Goal: Book appointment/travel/reservation

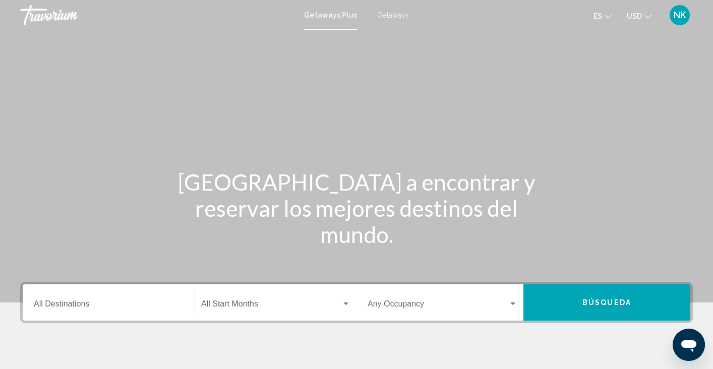
click at [94, 312] on div "Destination All Destinations" at bounding box center [109, 303] width 150 height 32
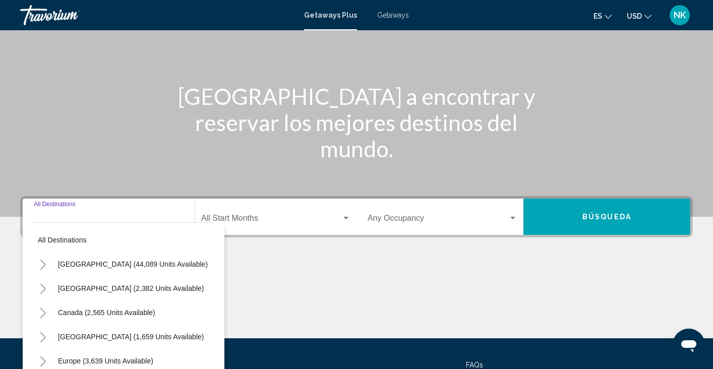
scroll to position [178, 0]
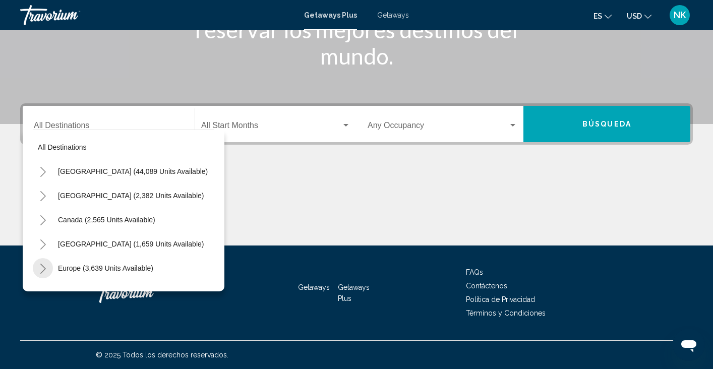
click at [47, 268] on button "Toggle Europe (3,639 units available)" at bounding box center [43, 268] width 20 height 20
click at [71, 128] on input "Destination All Destinations" at bounding box center [109, 127] width 150 height 9
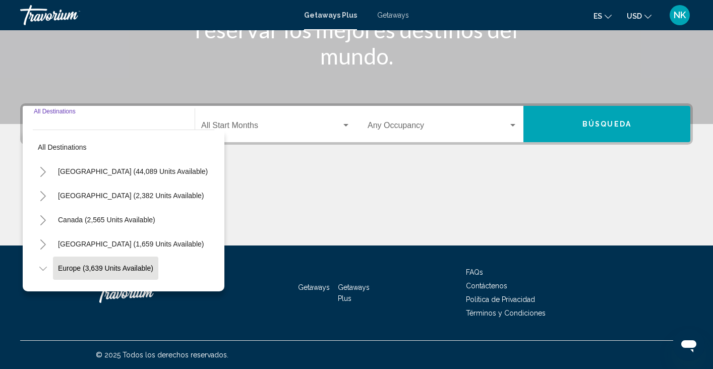
click at [70, 268] on span "Europe (3,639 units available)" at bounding box center [105, 268] width 95 height 8
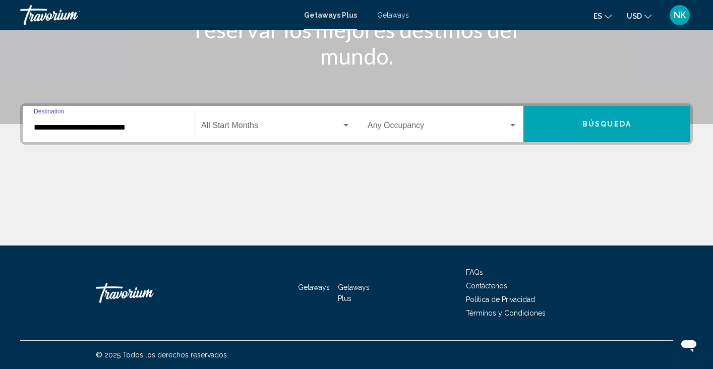
click at [91, 129] on input "**********" at bounding box center [109, 127] width 150 height 9
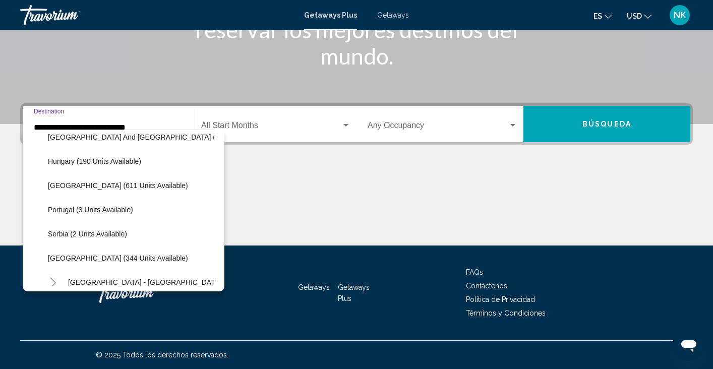
scroll to position [326, 0]
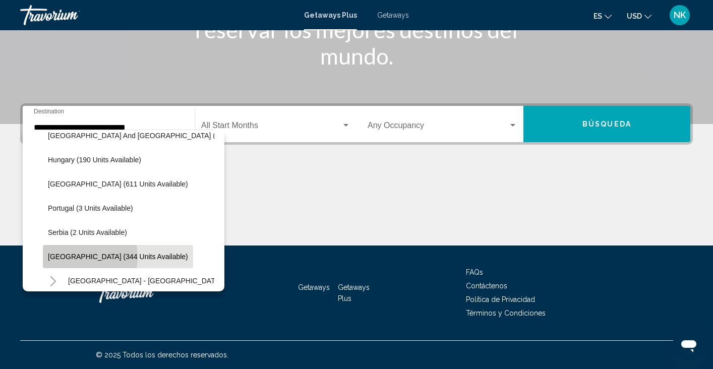
click at [66, 257] on span "[GEOGRAPHIC_DATA] (344 units available)" at bounding box center [118, 257] width 140 height 8
type input "**********"
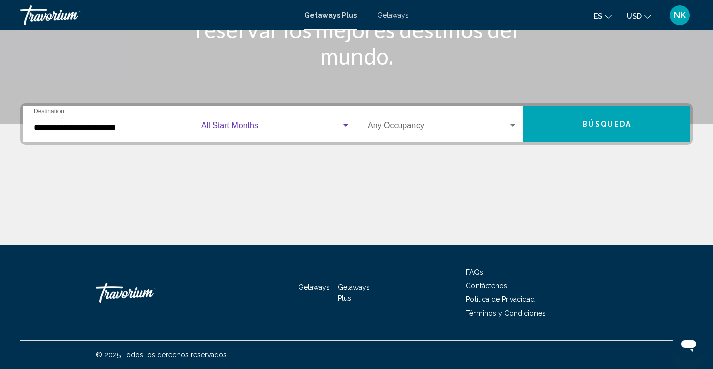
click at [339, 132] on span "Search widget" at bounding box center [271, 127] width 140 height 9
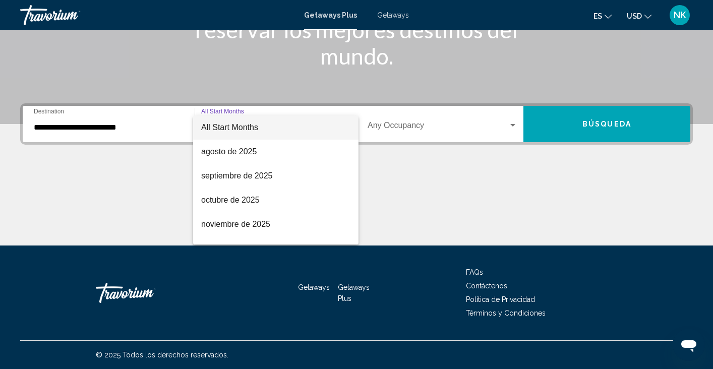
click at [541, 115] on div at bounding box center [356, 184] width 713 height 369
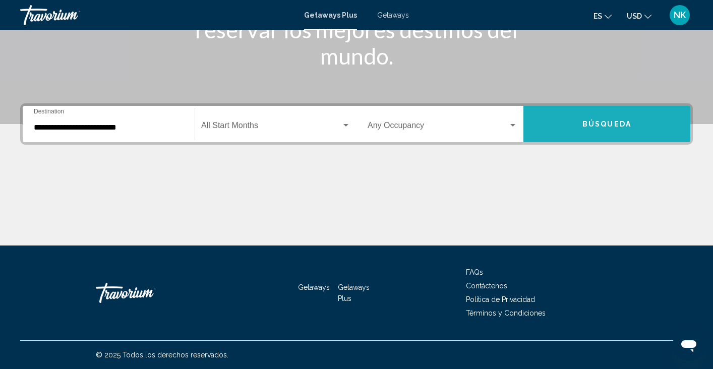
click at [552, 135] on button "Búsqueda" at bounding box center [606, 124] width 167 height 36
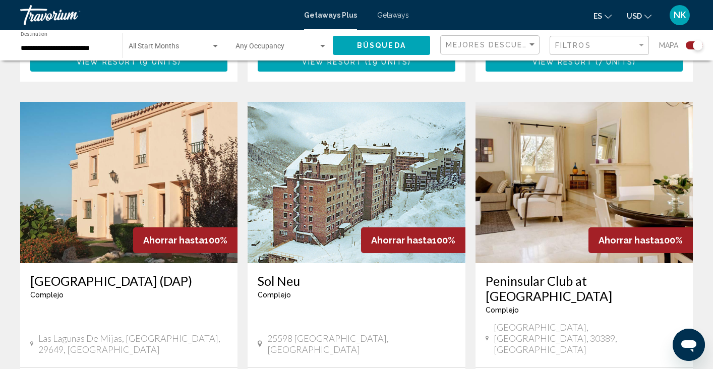
scroll to position [1058, 0]
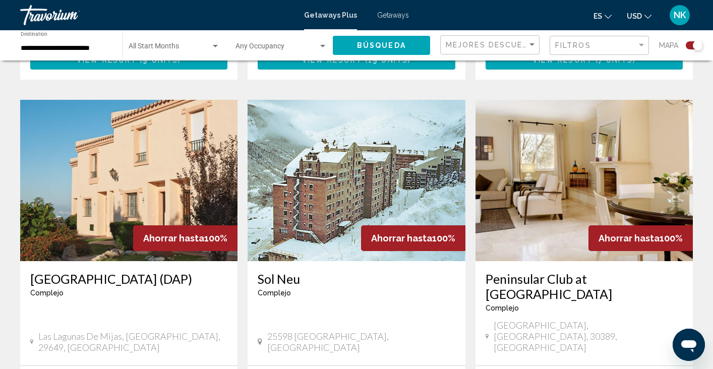
drag, startPoint x: 87, startPoint y: 272, endPoint x: 456, endPoint y: 0, distance: 457.8
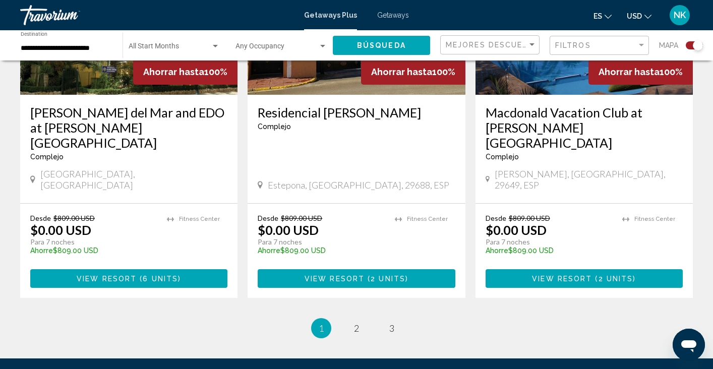
scroll to position [1646, 0]
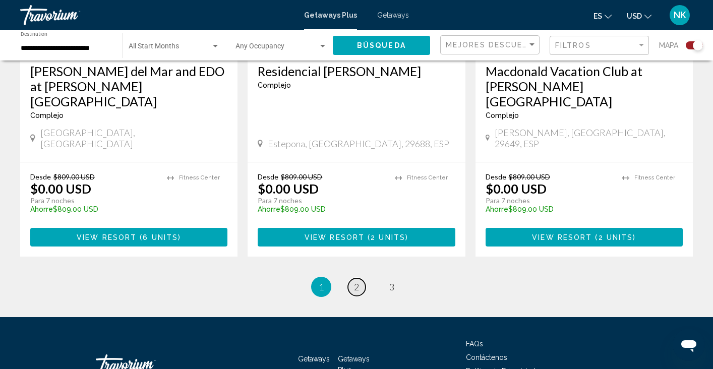
click at [356, 281] on span "2" at bounding box center [356, 286] width 5 height 11
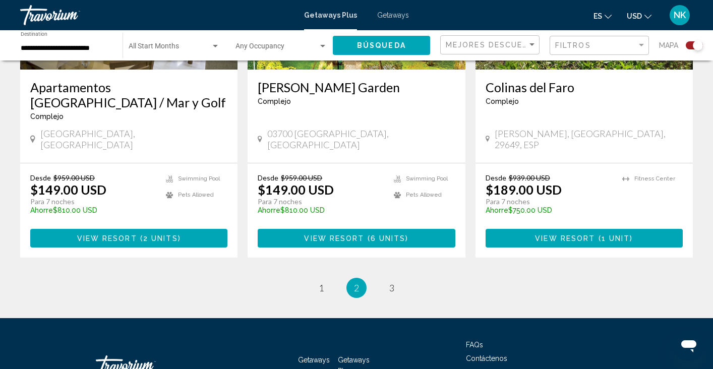
scroll to position [1616, 0]
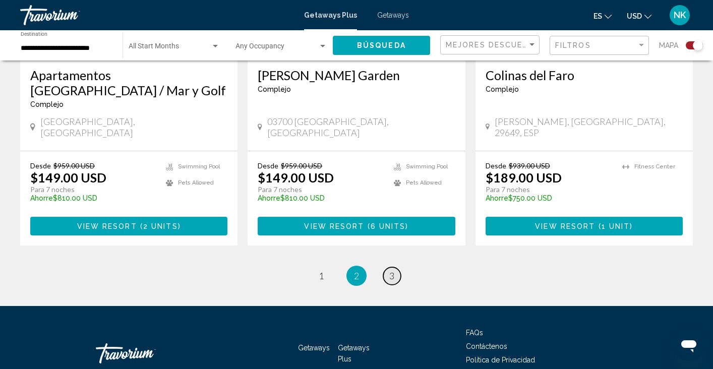
click at [393, 270] on span "3" at bounding box center [391, 275] width 5 height 11
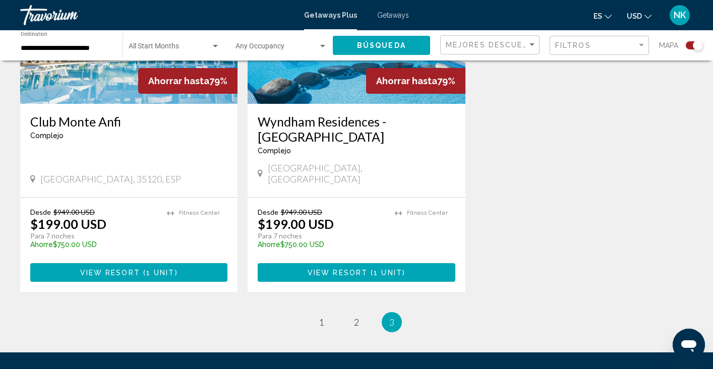
scroll to position [1616, 0]
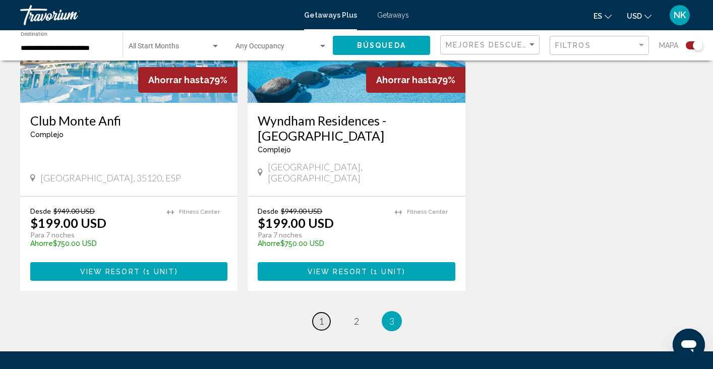
click at [322, 316] on span "1" at bounding box center [321, 321] width 5 height 11
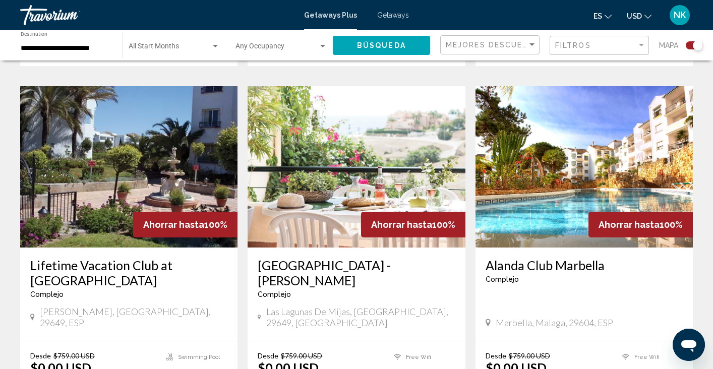
scroll to position [703, 0]
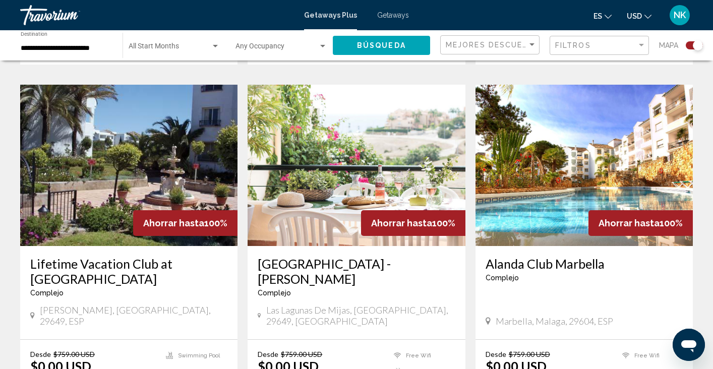
click at [555, 188] on img "Main content" at bounding box center [583, 165] width 217 height 161
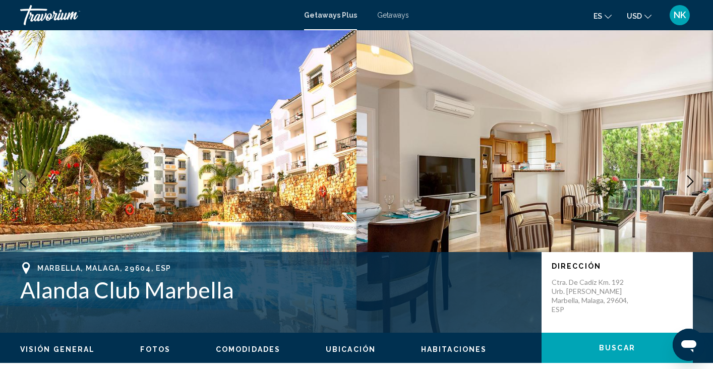
click at [693, 180] on icon "Next image" at bounding box center [690, 181] width 12 height 12
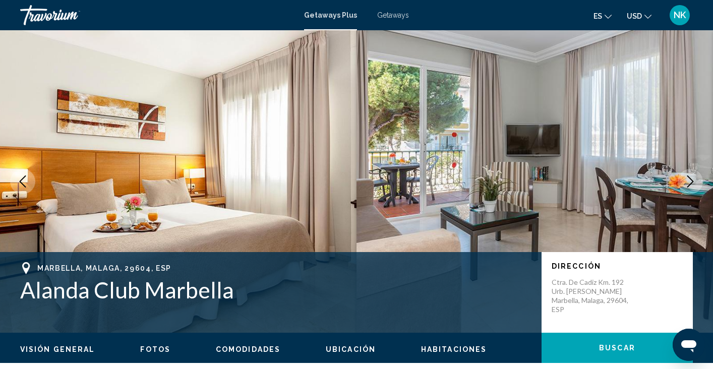
click at [692, 180] on icon "Next image" at bounding box center [690, 181] width 7 height 12
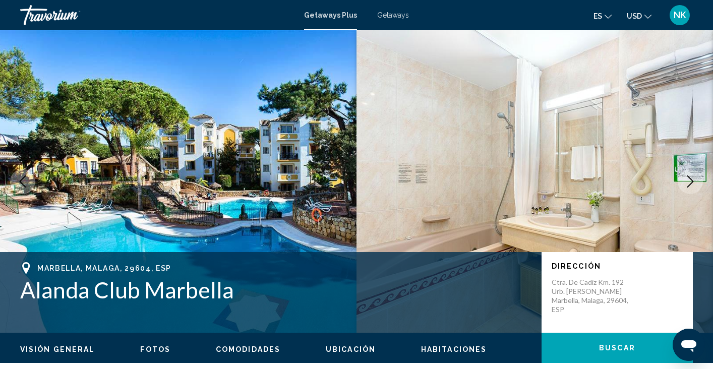
click at [692, 180] on icon "Next image" at bounding box center [690, 181] width 7 height 12
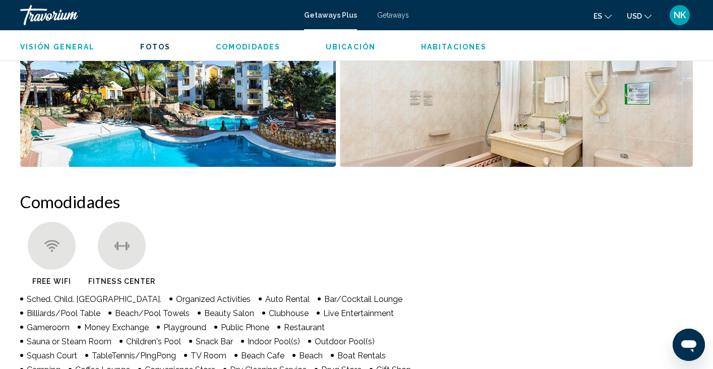
scroll to position [657, 0]
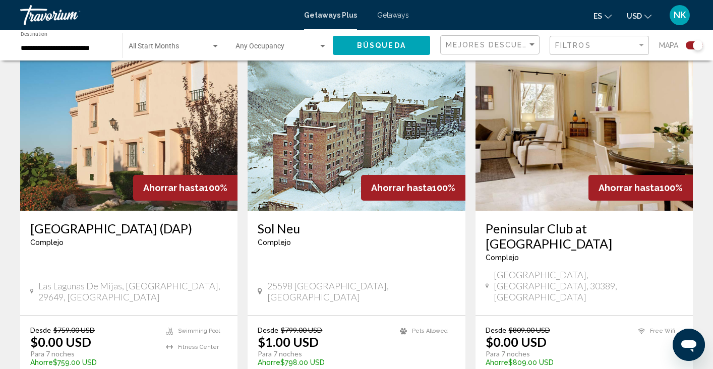
scroll to position [1116, 0]
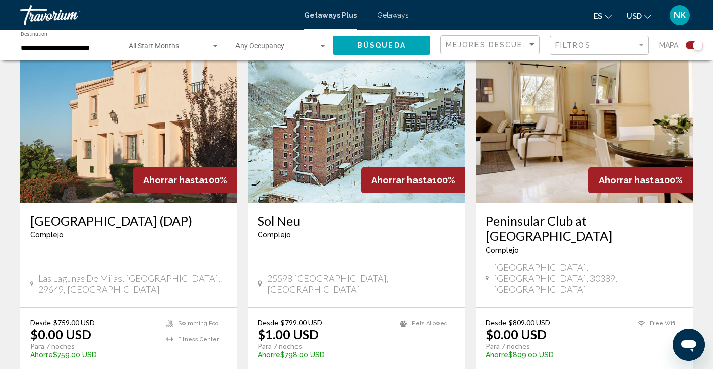
click at [114, 125] on img "Main content" at bounding box center [128, 122] width 217 height 161
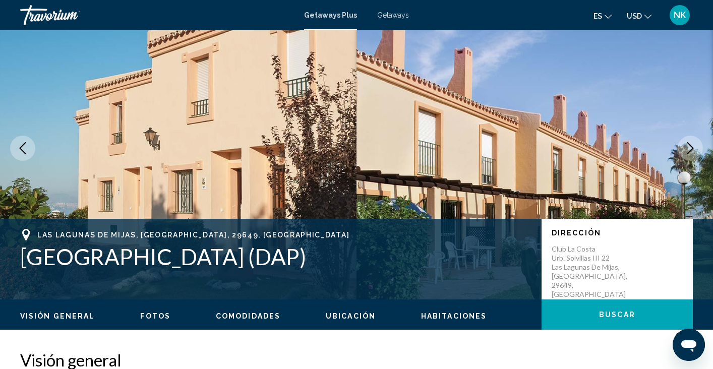
scroll to position [41, 0]
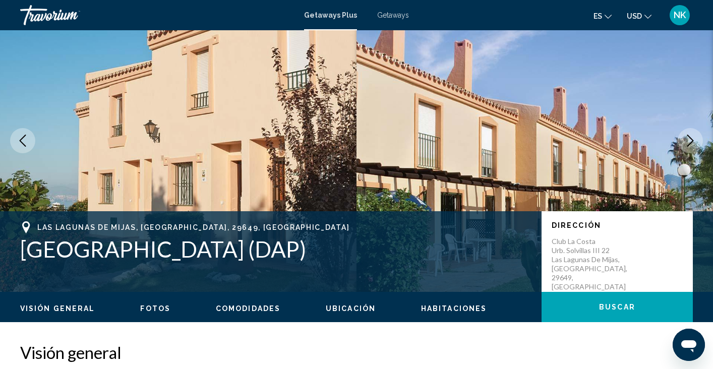
click at [694, 146] on icon "Next image" at bounding box center [690, 141] width 12 height 12
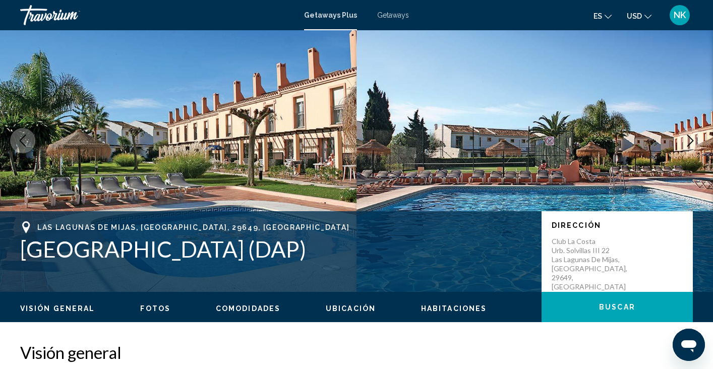
click at [694, 146] on icon "Next image" at bounding box center [690, 141] width 12 height 12
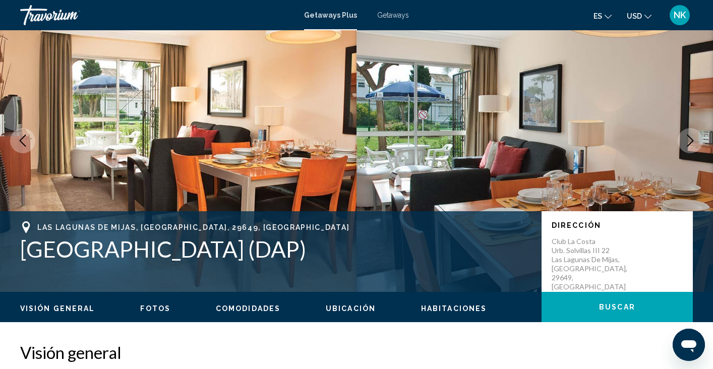
click at [694, 146] on icon "Next image" at bounding box center [690, 141] width 12 height 12
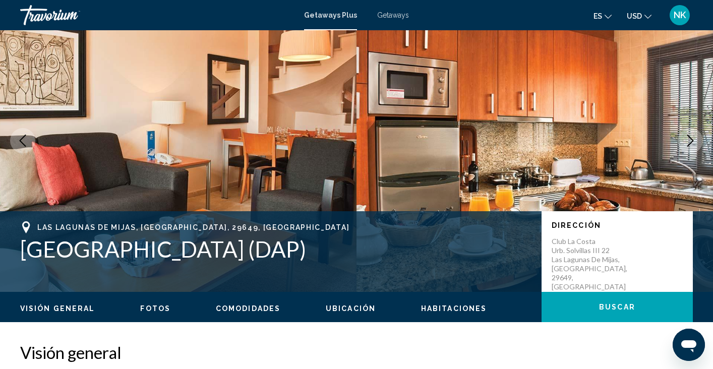
click at [385, 14] on span "Getaways" at bounding box center [393, 15] width 32 height 8
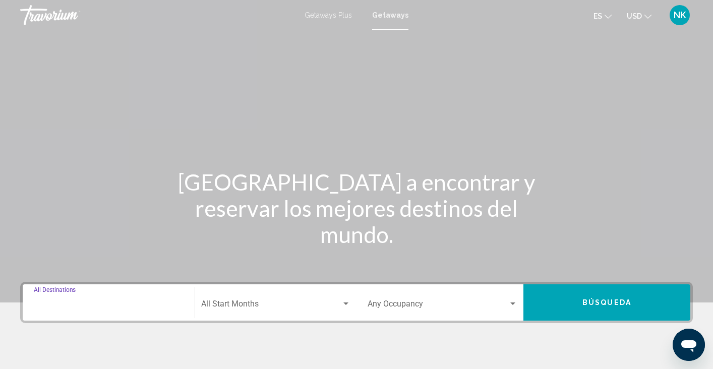
click at [111, 303] on input "Destination All Destinations" at bounding box center [109, 305] width 150 height 9
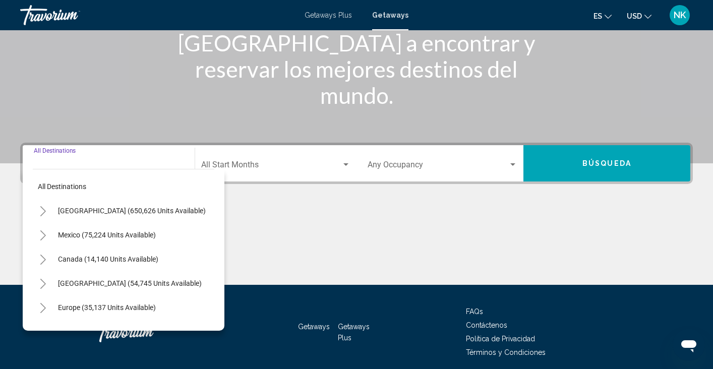
scroll to position [178, 0]
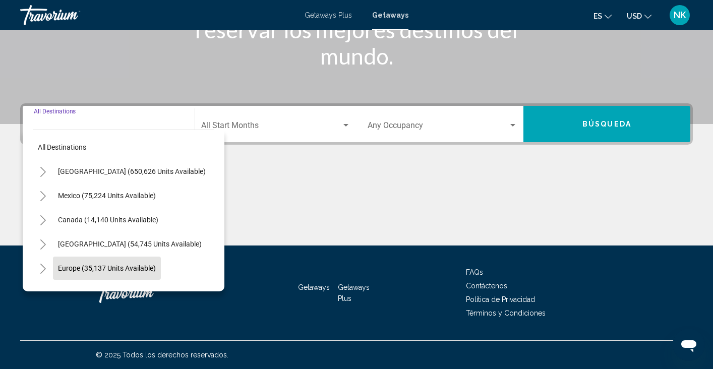
click at [79, 270] on span "Europe (35,137 units available)" at bounding box center [107, 268] width 98 height 8
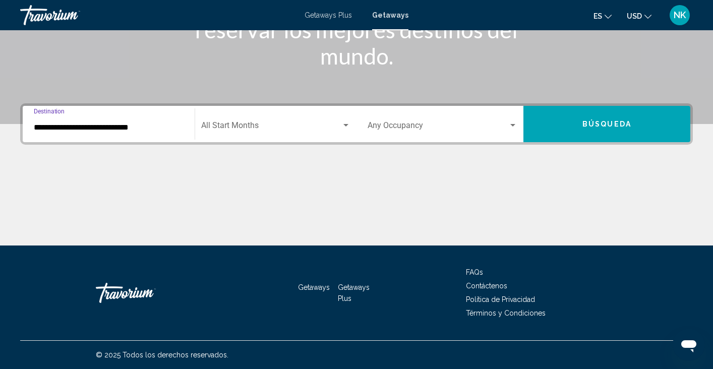
click at [117, 127] on input "**********" at bounding box center [109, 127] width 150 height 9
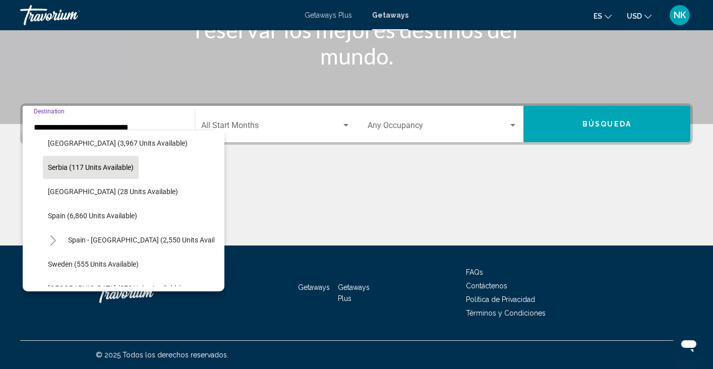
scroll to position [466, 0]
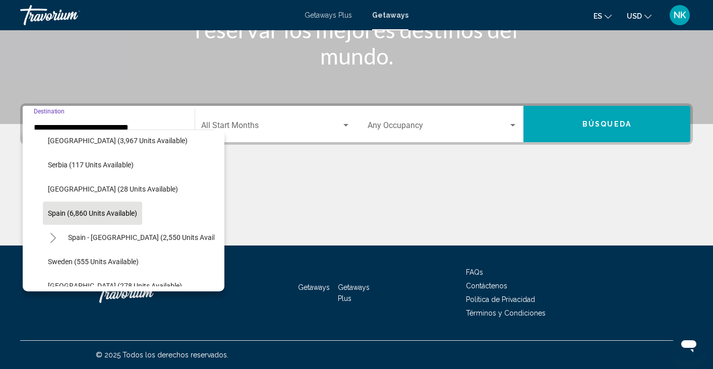
click at [68, 213] on span "Spain (6,860 units available)" at bounding box center [92, 213] width 89 height 8
type input "**********"
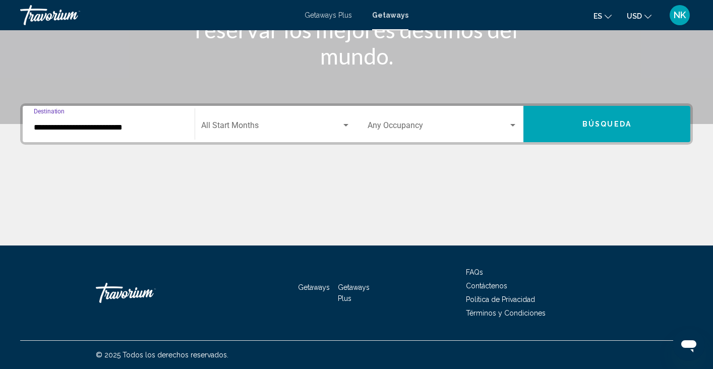
click at [555, 143] on div "**********" at bounding box center [356, 123] width 672 height 41
click at [554, 123] on button "Búsqueda" at bounding box center [606, 124] width 167 height 36
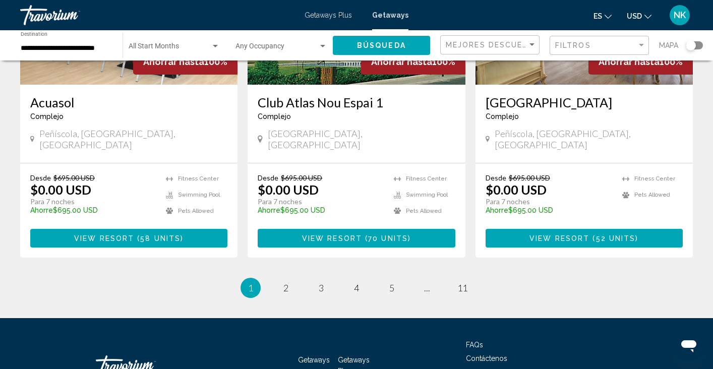
scroll to position [1288, 0]
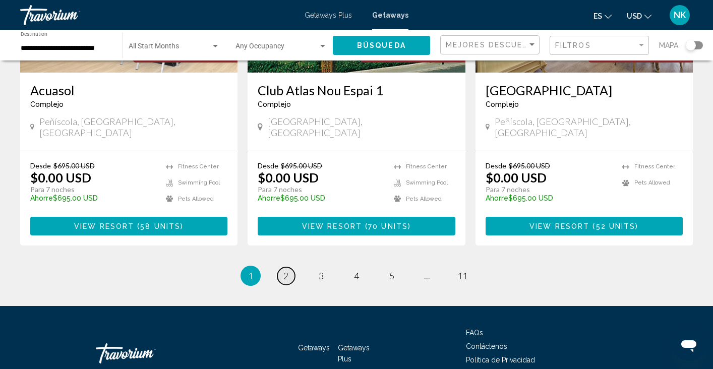
click at [289, 267] on link "page 2" at bounding box center [286, 276] width 18 height 18
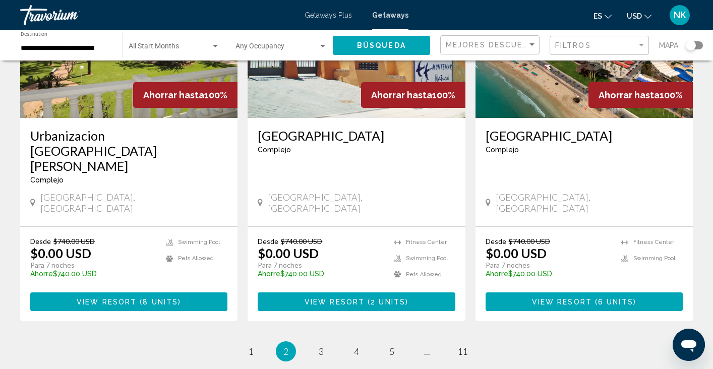
scroll to position [1246, 0]
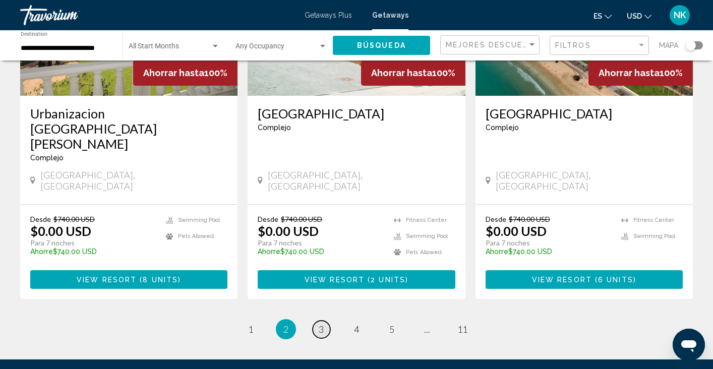
click at [322, 324] on span "3" at bounding box center [321, 329] width 5 height 11
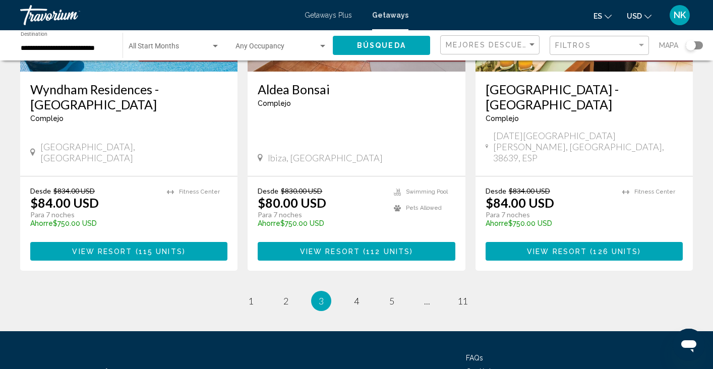
scroll to position [1272, 0]
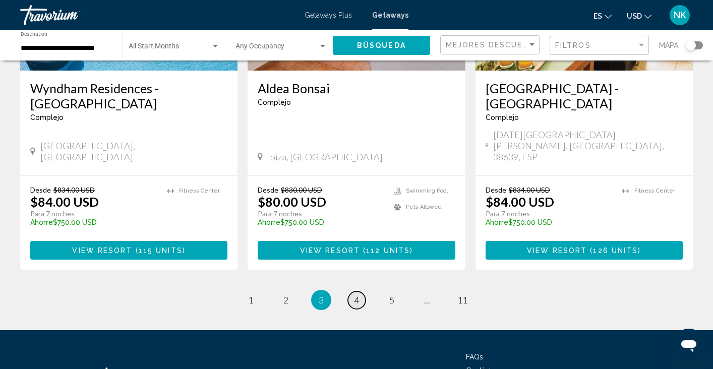
click at [360, 291] on link "page 4" at bounding box center [357, 300] width 18 height 18
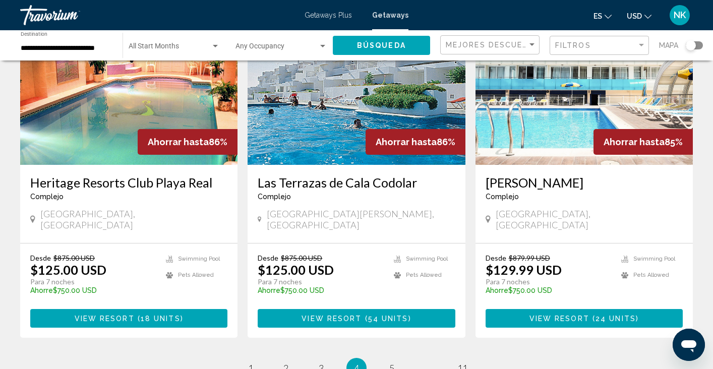
scroll to position [1303, 0]
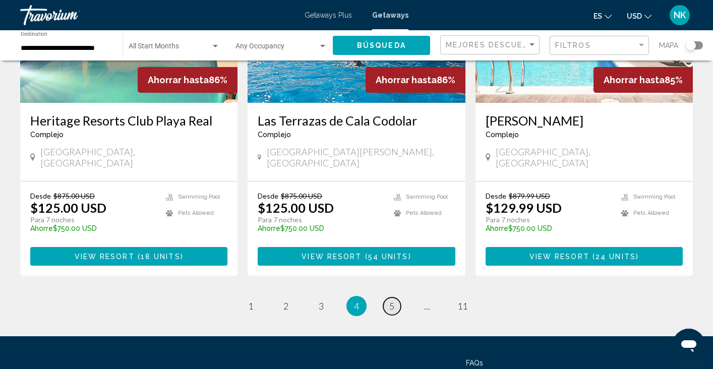
click at [391, 300] on span "5" at bounding box center [391, 305] width 5 height 11
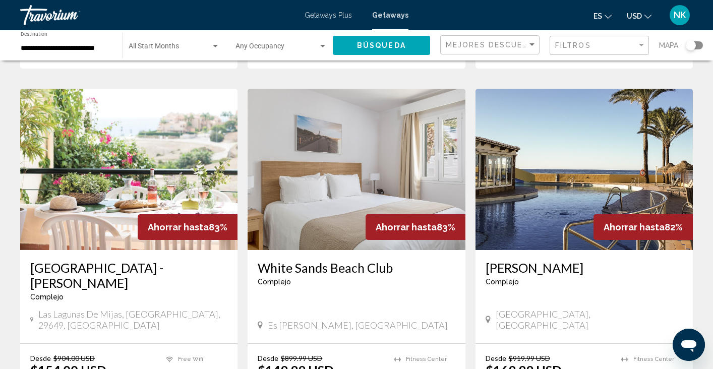
scroll to position [725, 0]
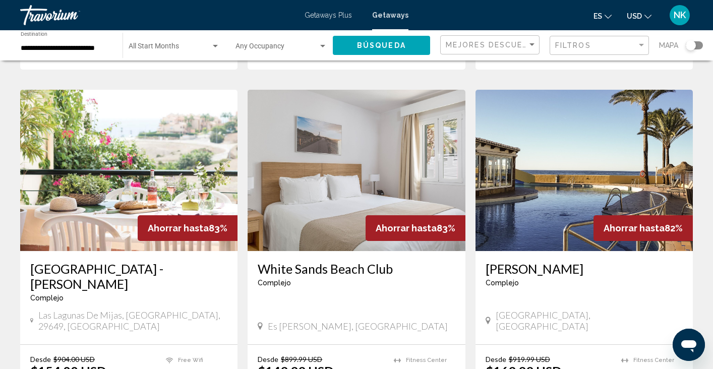
click at [398, 171] on img "Main content" at bounding box center [355, 170] width 217 height 161
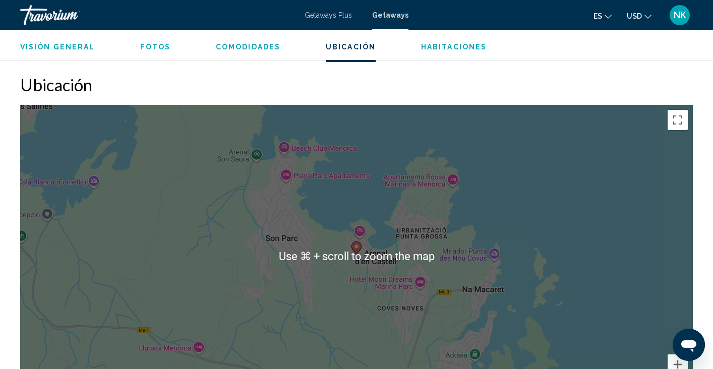
scroll to position [1349, 0]
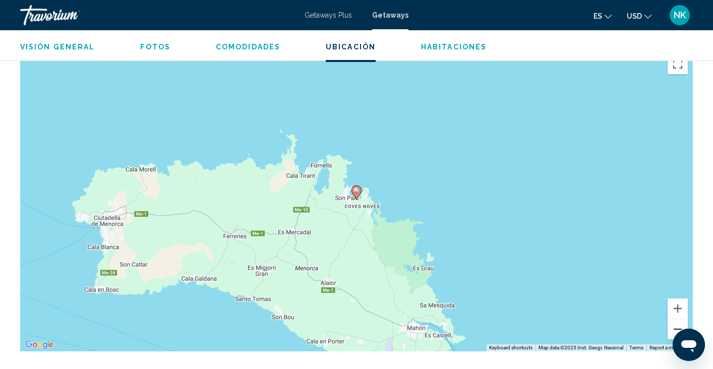
scroll to position [1418, 0]
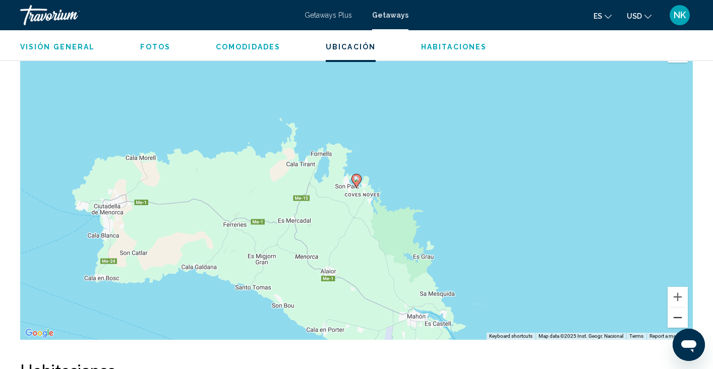
click at [684, 307] on button "Zoom out" at bounding box center [677, 317] width 20 height 20
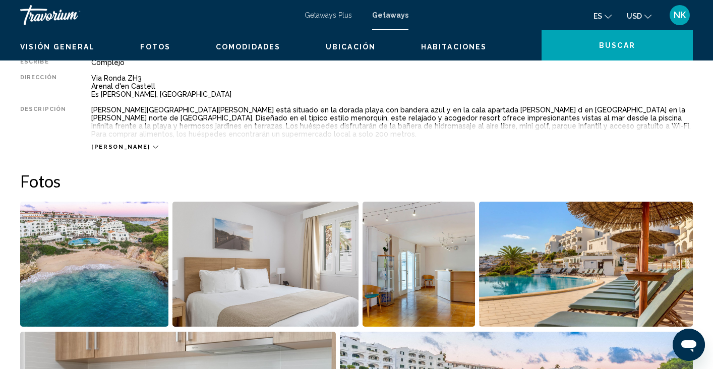
scroll to position [0, 0]
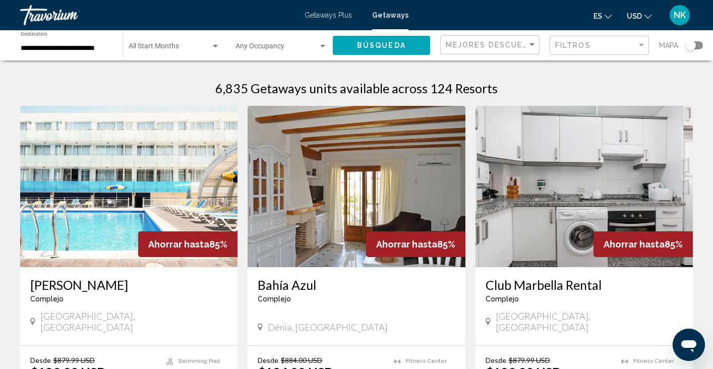
click at [96, 47] on input "**********" at bounding box center [67, 48] width 92 height 8
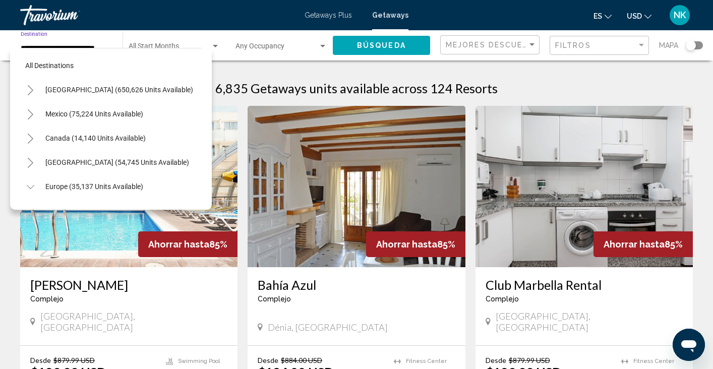
scroll to position [471, 0]
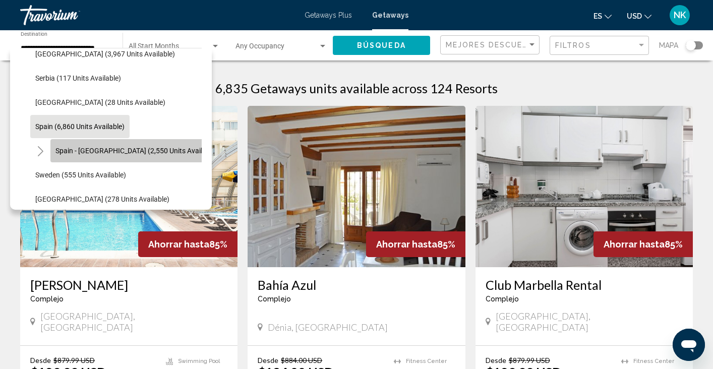
click at [104, 149] on span "Spain - [GEOGRAPHIC_DATA] (2,550 units available)" at bounding box center [136, 151] width 162 height 8
type input "**********"
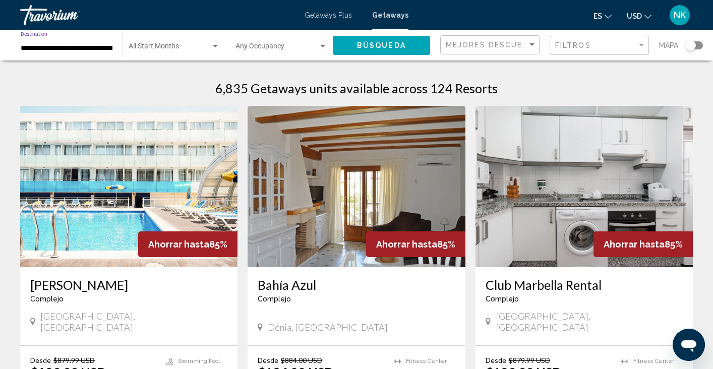
click at [369, 43] on span "Búsqueda" at bounding box center [381, 46] width 49 height 8
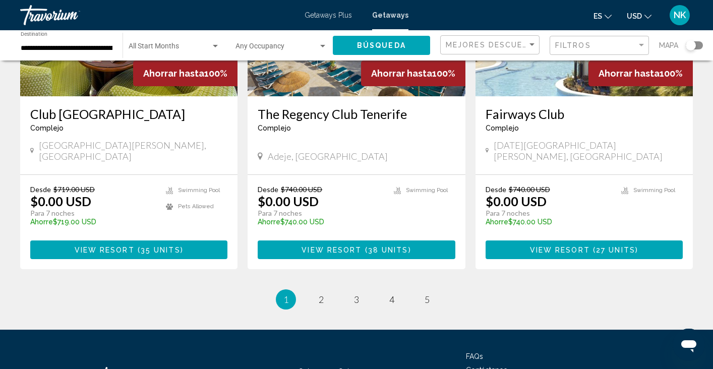
scroll to position [1257, 0]
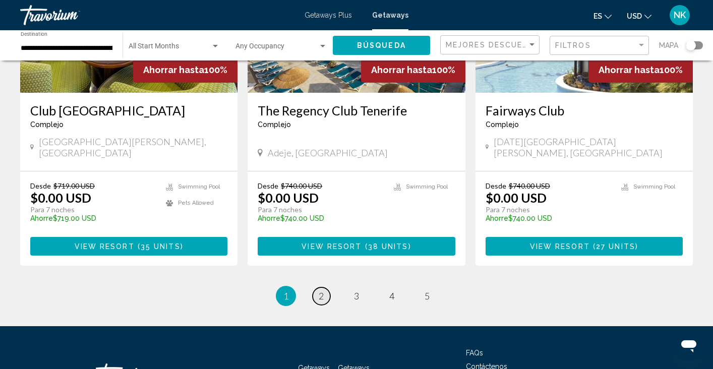
click at [321, 290] on span "2" at bounding box center [321, 295] width 5 height 11
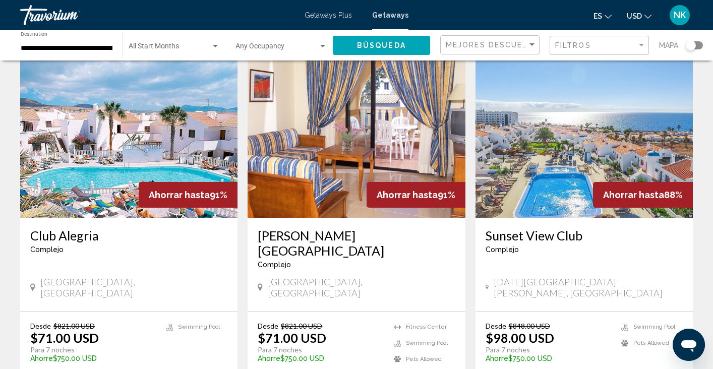
scroll to position [1098, 0]
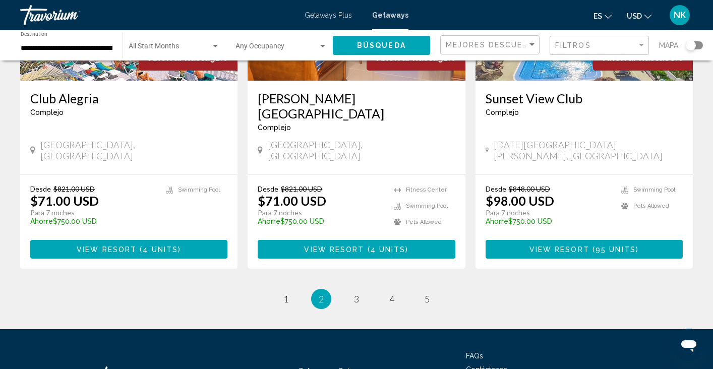
scroll to position [1273, 0]
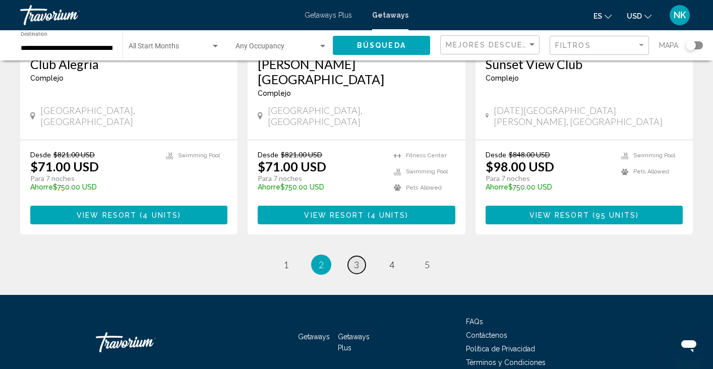
click at [354, 259] on span "3" at bounding box center [356, 264] width 5 height 11
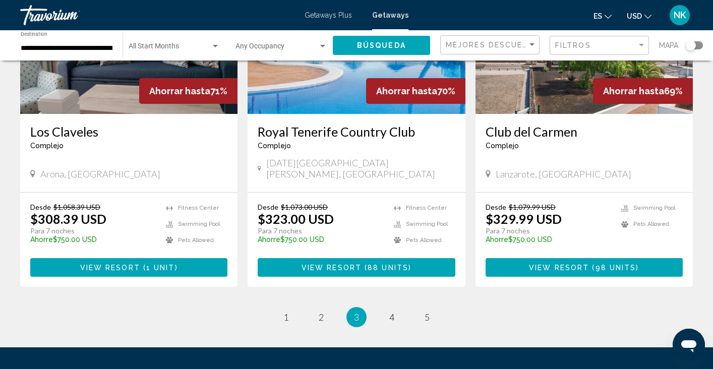
scroll to position [1247, 0]
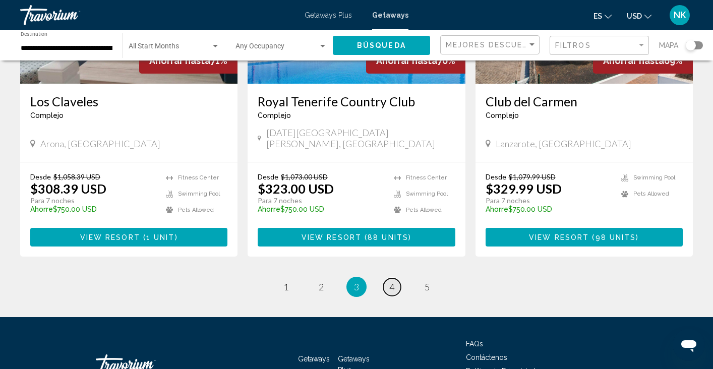
click at [397, 278] on link "page 4" at bounding box center [392, 287] width 18 height 18
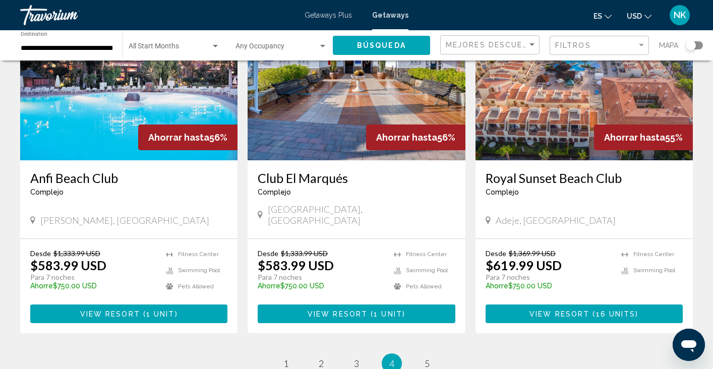
scroll to position [1273, 0]
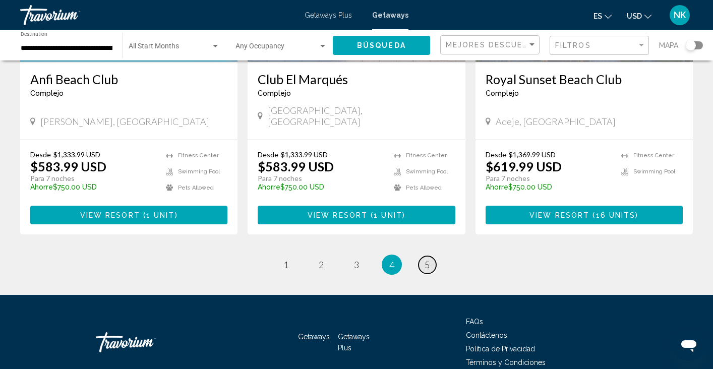
click at [428, 259] on span "5" at bounding box center [426, 264] width 5 height 11
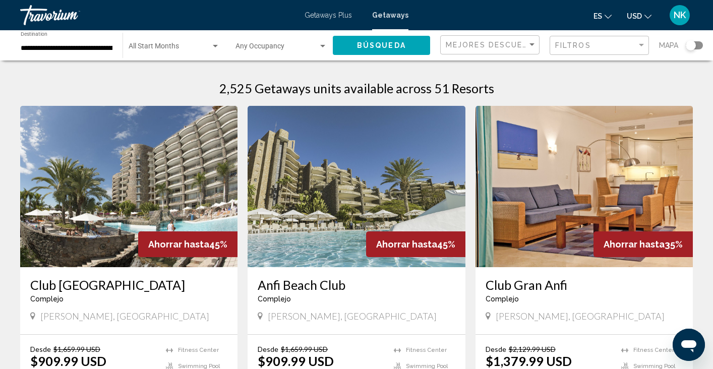
click at [48, 12] on div "Travorium" at bounding box center [70, 15] width 101 height 20
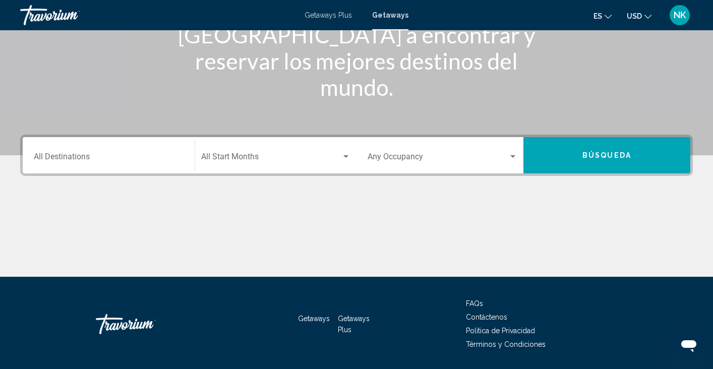
scroll to position [178, 0]
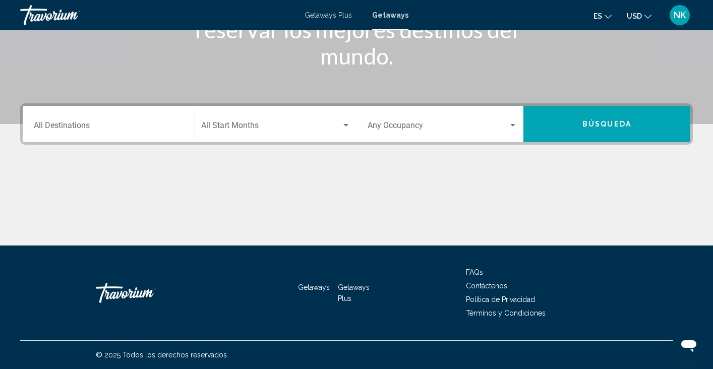
click at [124, 109] on div "Destination All Destinations" at bounding box center [109, 124] width 150 height 32
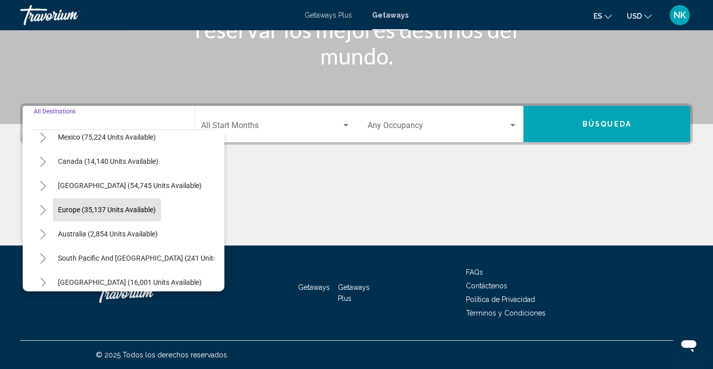
scroll to position [64, 0]
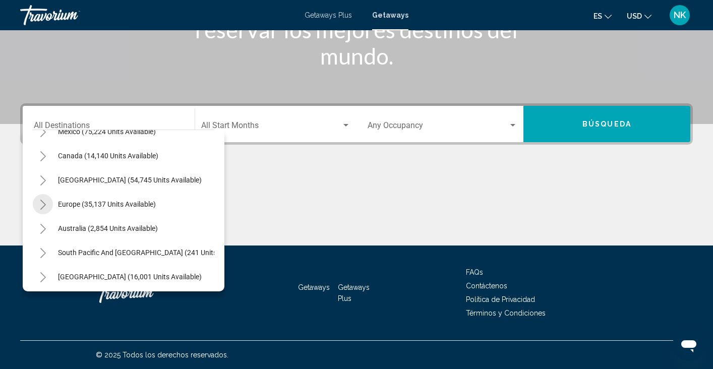
click at [44, 203] on icon "Toggle Europe (35,137 units available)" at bounding box center [43, 205] width 8 height 10
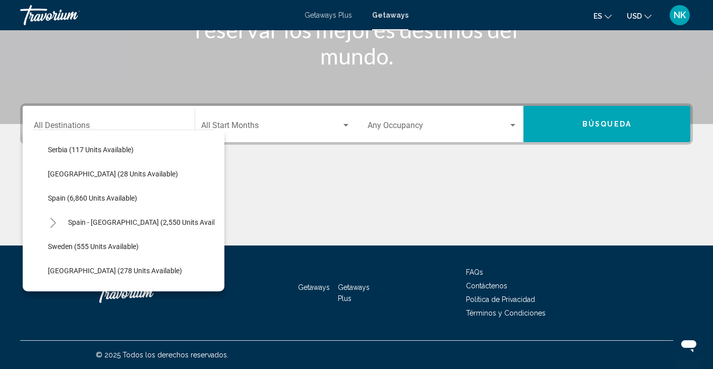
scroll to position [482, 0]
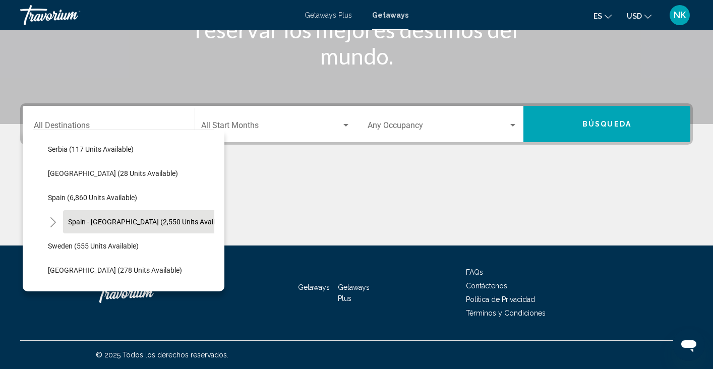
click at [121, 222] on span "Spain - [GEOGRAPHIC_DATA] (2,550 units available)" at bounding box center [149, 222] width 162 height 8
type input "**********"
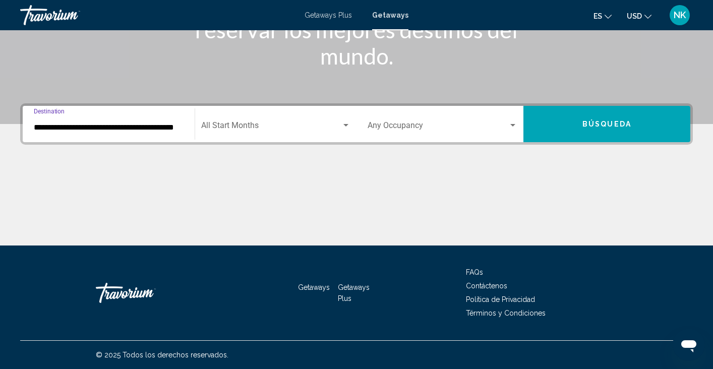
click at [600, 126] on span "Búsqueda" at bounding box center [606, 124] width 49 height 8
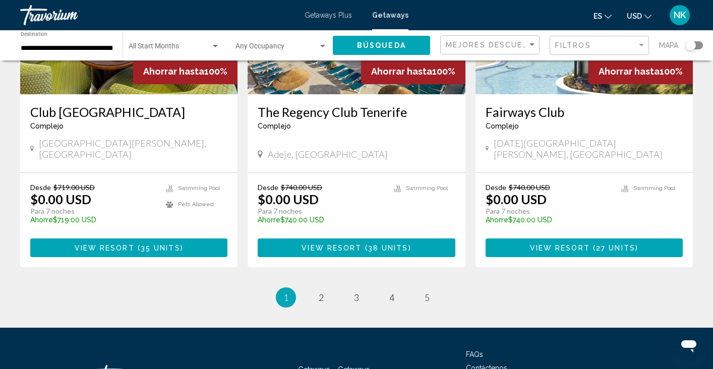
scroll to position [1288, 0]
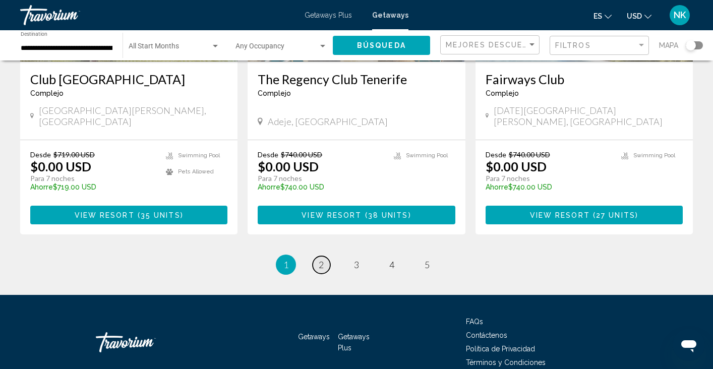
click at [325, 256] on link "page 2" at bounding box center [322, 265] width 18 height 18
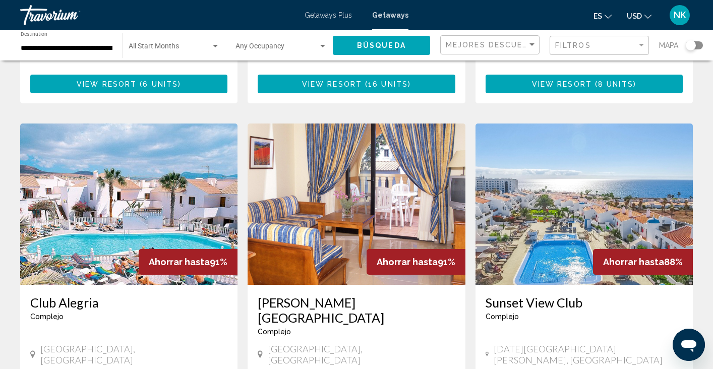
scroll to position [1273, 0]
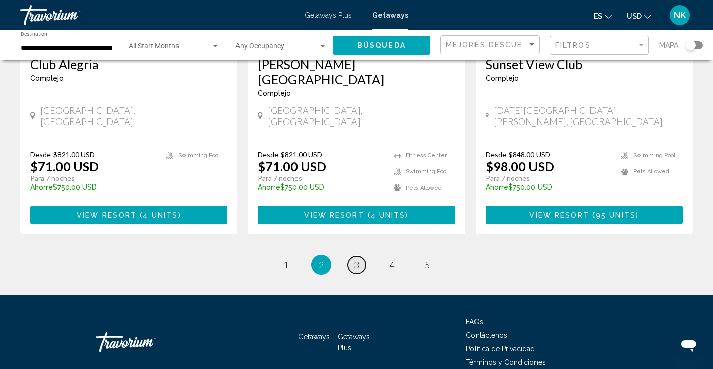
click at [354, 259] on span "3" at bounding box center [356, 264] width 5 height 11
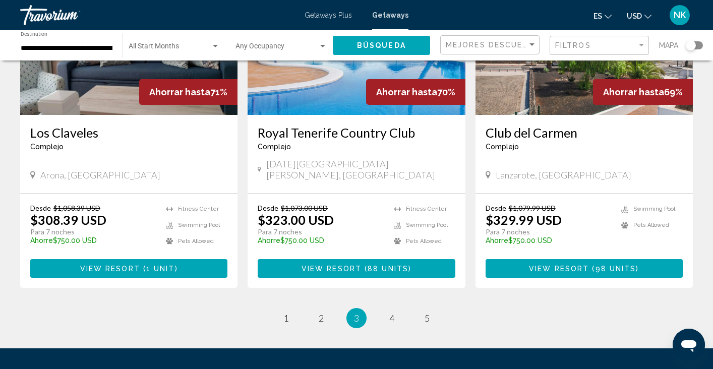
scroll to position [1273, 0]
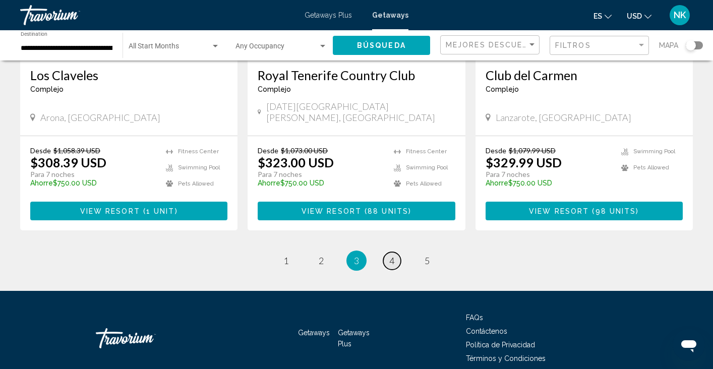
click at [388, 252] on link "page 4" at bounding box center [392, 261] width 18 height 18
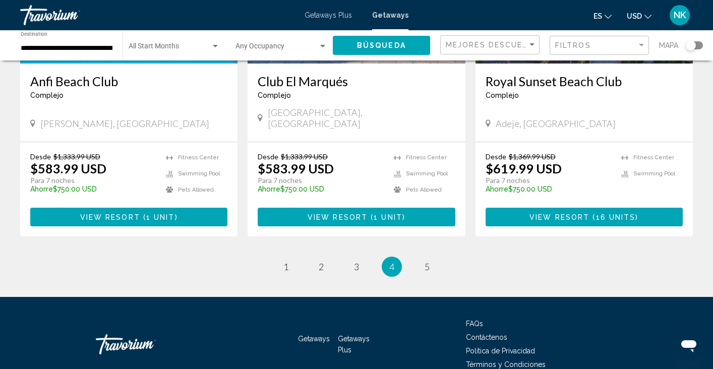
scroll to position [1273, 0]
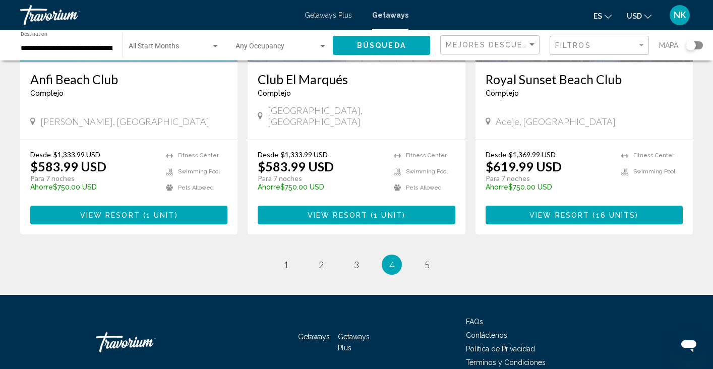
click at [412, 255] on ul "4 / 5 page 1 page 2 page 3 You're on page 4 page 5" at bounding box center [356, 265] width 672 height 20
click at [425, 259] on span "5" at bounding box center [426, 264] width 5 height 11
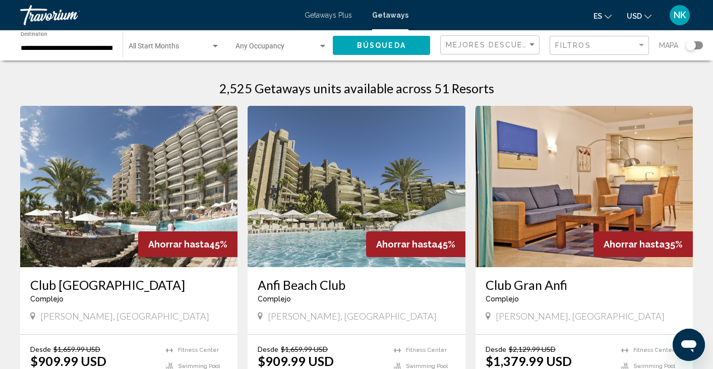
click at [104, 45] on input "**********" at bounding box center [67, 48] width 92 height 8
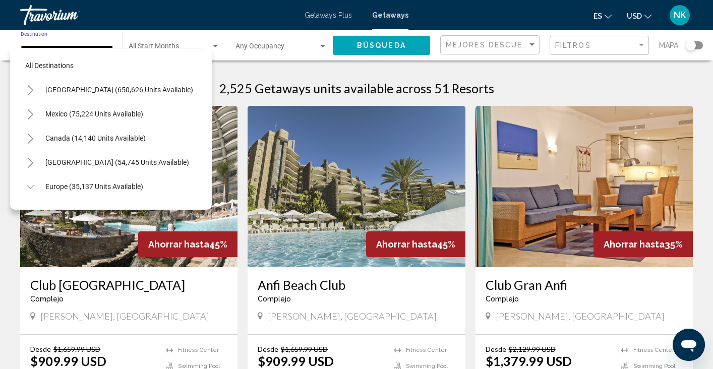
scroll to position [495, 0]
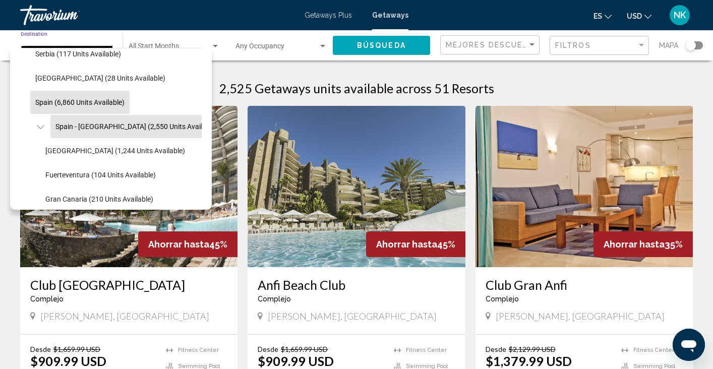
click at [47, 101] on span "Spain (6,860 units available)" at bounding box center [79, 102] width 89 height 8
type input "**********"
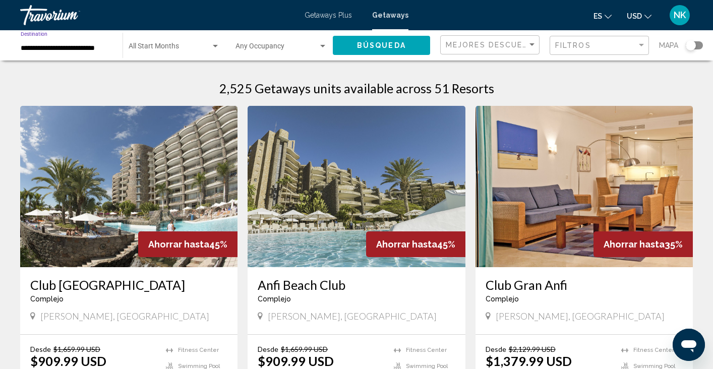
click at [406, 47] on button "Búsqueda" at bounding box center [381, 45] width 97 height 19
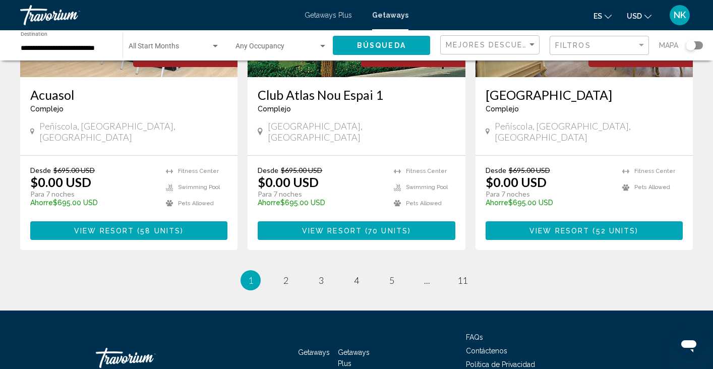
scroll to position [1288, 0]
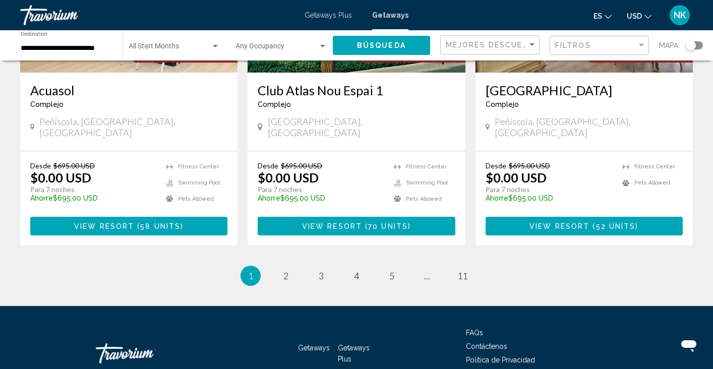
click at [400, 266] on li "page 5" at bounding box center [392, 276] width 20 height 20
click at [394, 270] on span "5" at bounding box center [391, 275] width 5 height 11
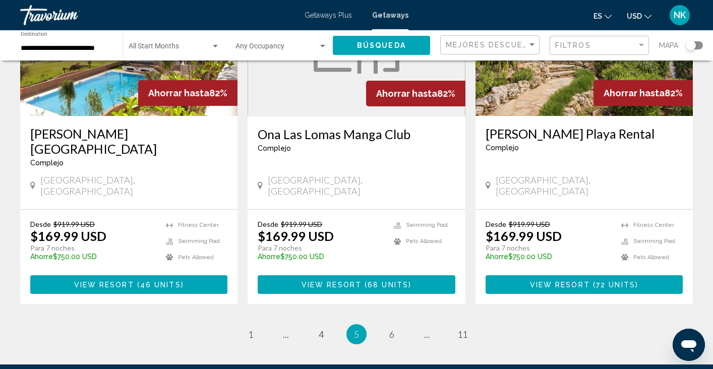
scroll to position [1289, 0]
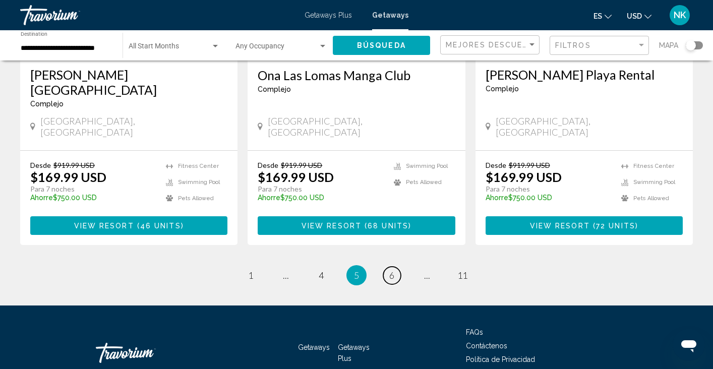
click at [394, 270] on span "6" at bounding box center [391, 275] width 5 height 11
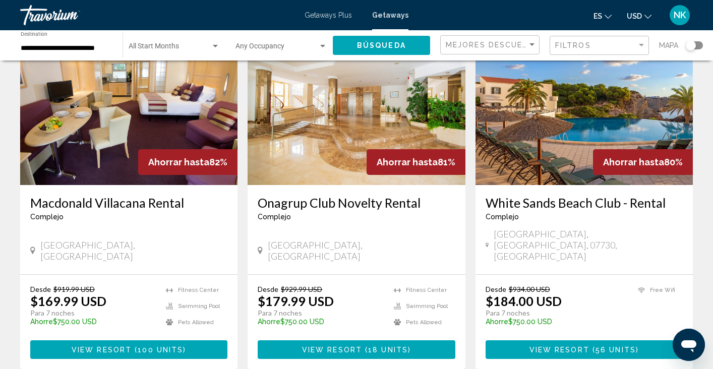
scroll to position [84, 0]
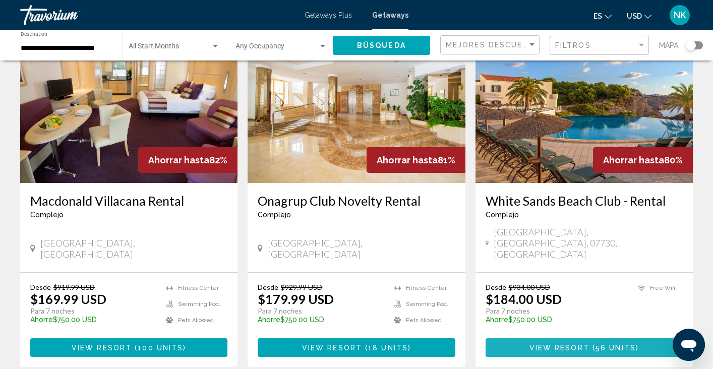
click at [516, 338] on button "View Resort ( 56 units )" at bounding box center [583, 347] width 197 height 19
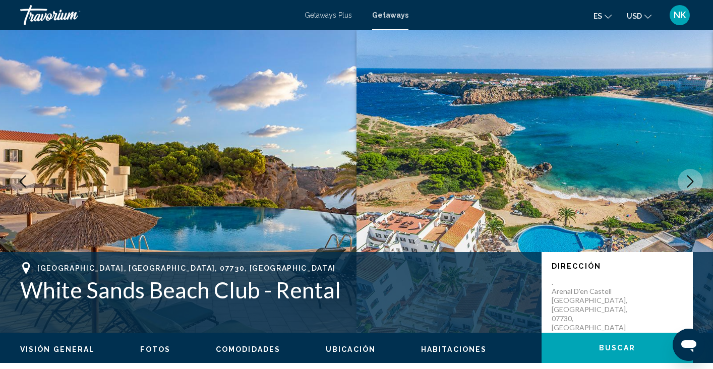
click at [690, 179] on icon "Next image" at bounding box center [690, 181] width 7 height 12
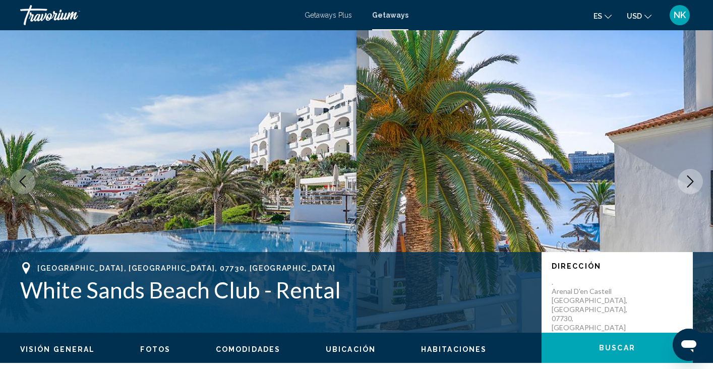
click at [690, 179] on icon "Next image" at bounding box center [690, 181] width 7 height 12
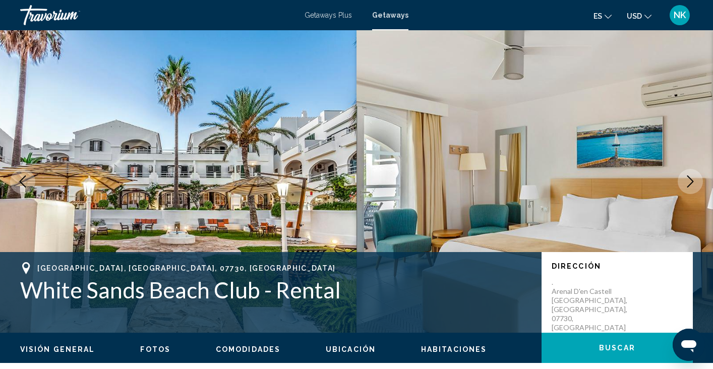
click at [691, 179] on icon "Next image" at bounding box center [690, 181] width 7 height 12
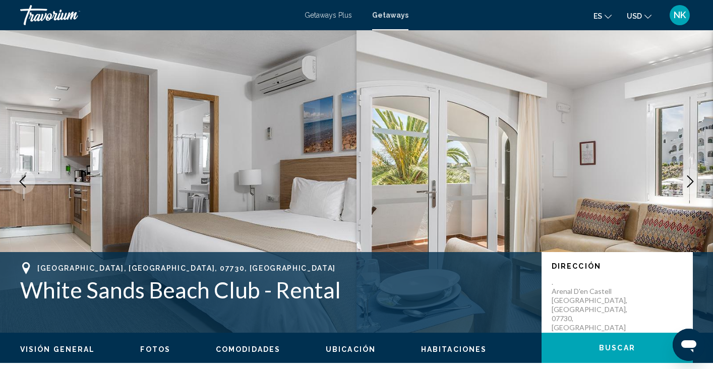
click at [691, 179] on icon "Next image" at bounding box center [690, 181] width 7 height 12
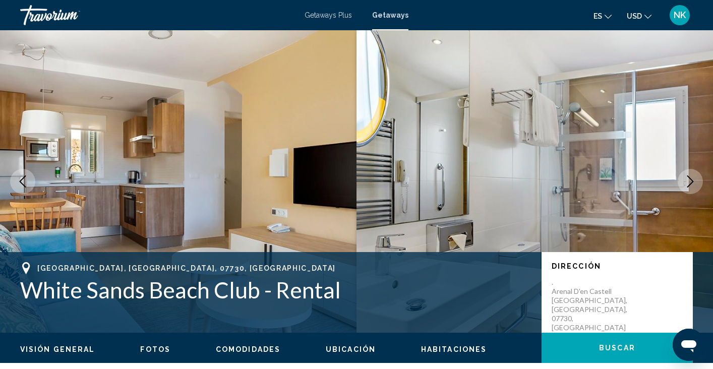
click at [691, 179] on icon "Next image" at bounding box center [690, 181] width 7 height 12
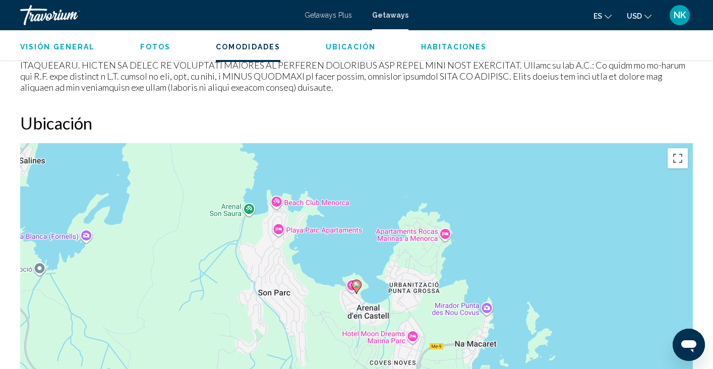
scroll to position [1195, 0]
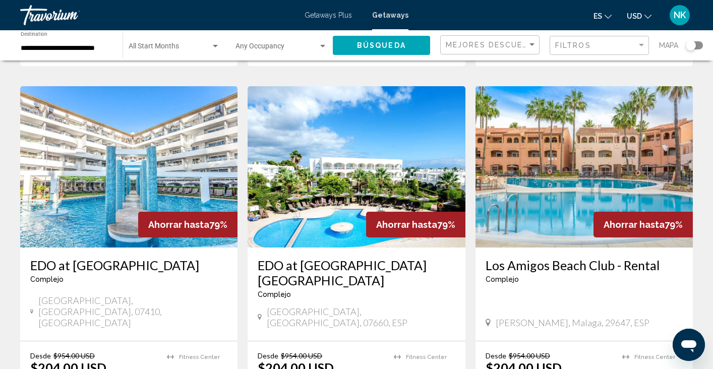
scroll to position [386, 0]
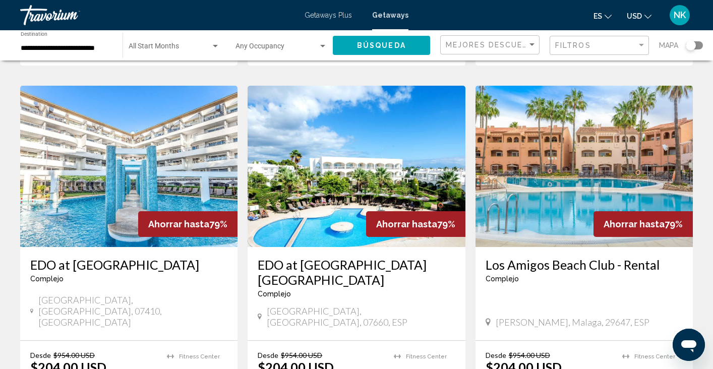
click at [322, 182] on img "Main content" at bounding box center [355, 166] width 217 height 161
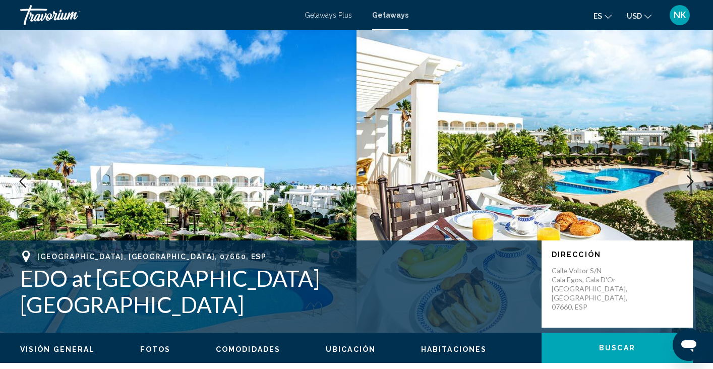
click at [692, 183] on icon "Next image" at bounding box center [690, 181] width 7 height 12
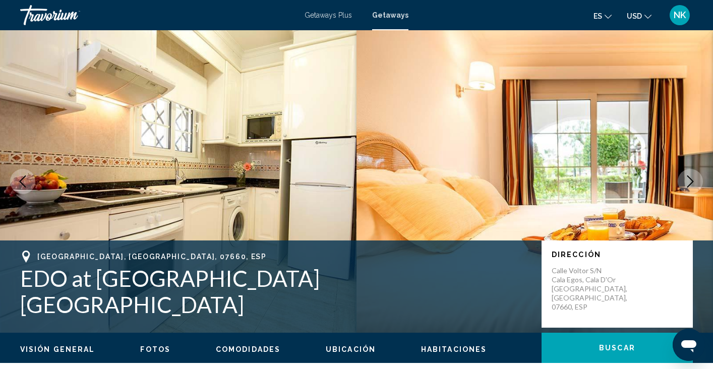
click at [692, 183] on icon "Next image" at bounding box center [690, 181] width 12 height 12
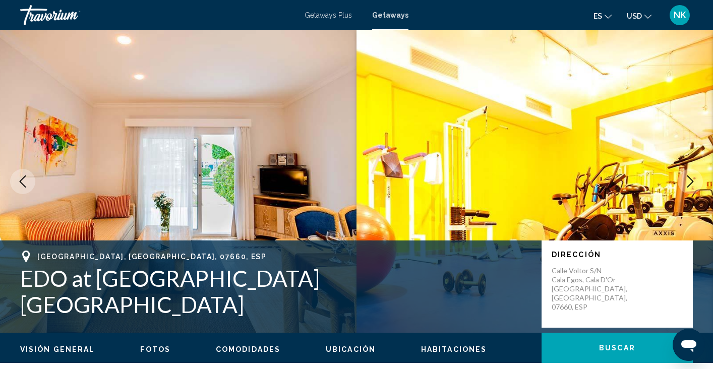
click at [692, 183] on icon "Next image" at bounding box center [690, 181] width 12 height 12
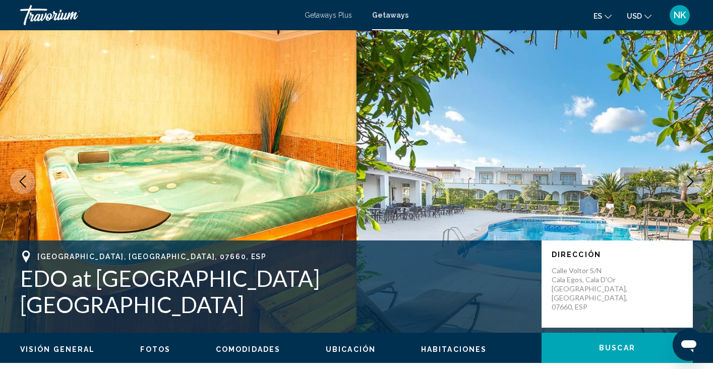
click at [692, 183] on icon "Next image" at bounding box center [690, 181] width 12 height 12
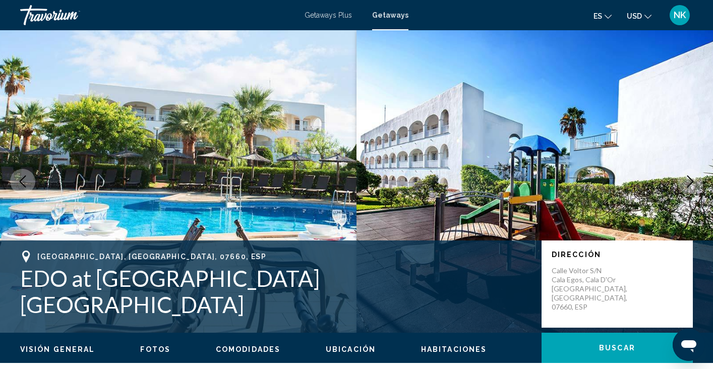
click at [693, 183] on icon "Next image" at bounding box center [690, 181] width 12 height 12
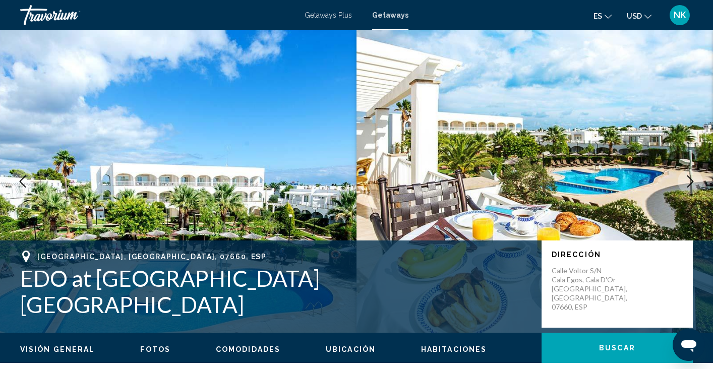
click at [693, 183] on icon "Next image" at bounding box center [690, 181] width 12 height 12
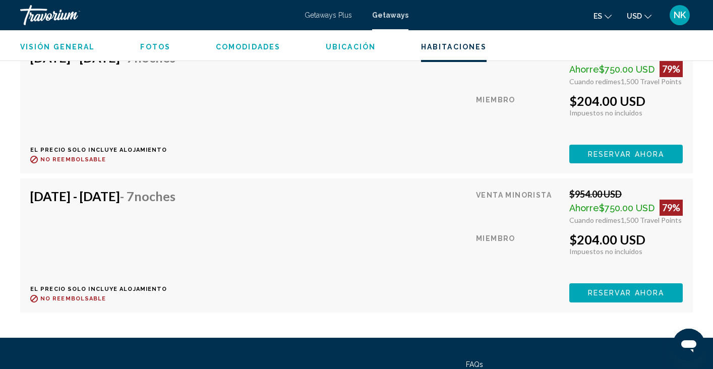
scroll to position [2376, 0]
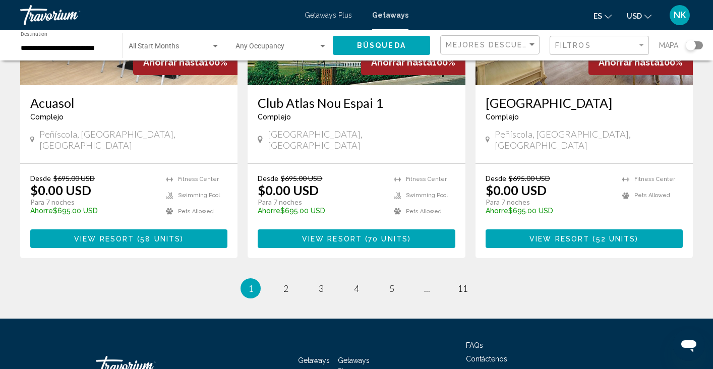
scroll to position [1288, 0]
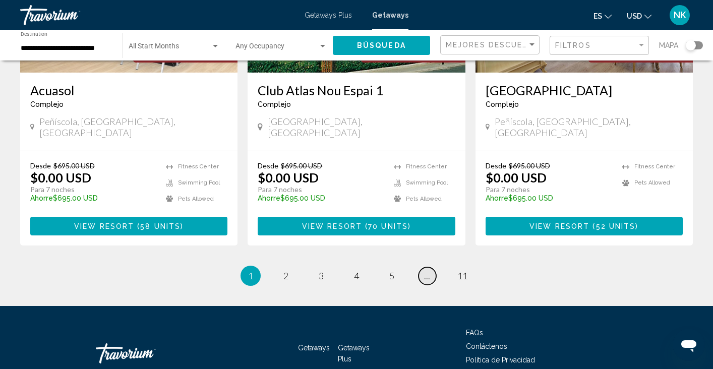
click at [428, 270] on span "..." at bounding box center [427, 275] width 6 height 11
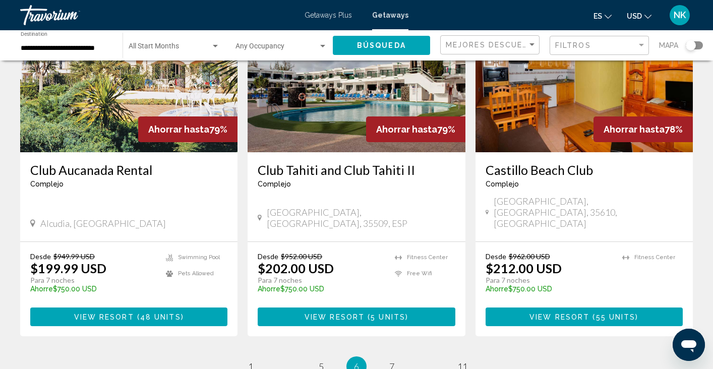
scroll to position [1221, 0]
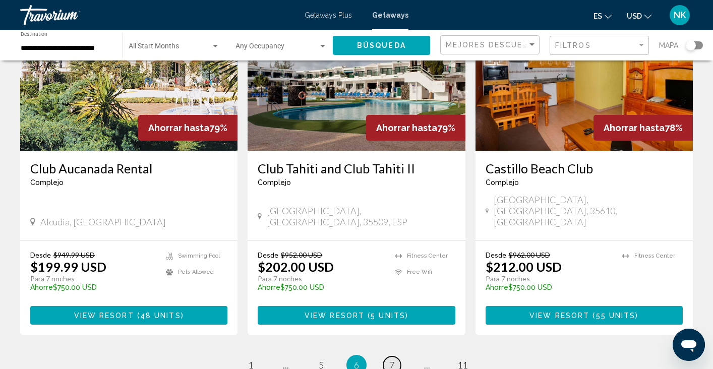
click at [390, 359] on span "7" at bounding box center [391, 364] width 5 height 11
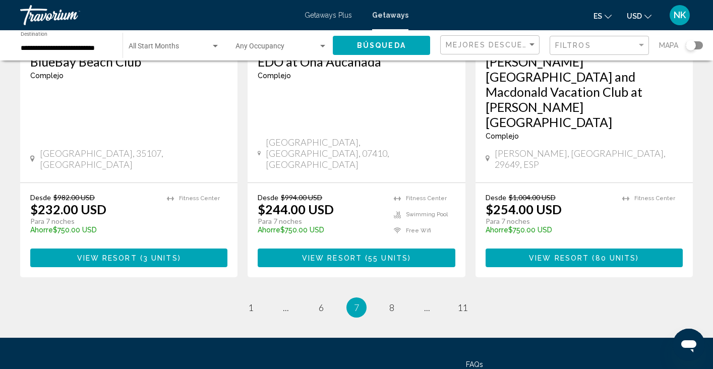
scroll to position [1320, 0]
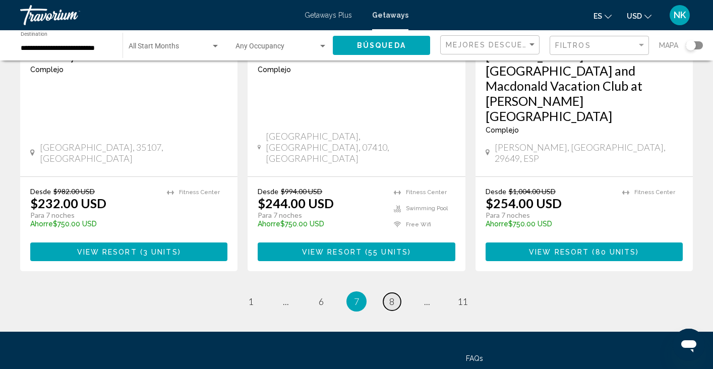
click at [389, 296] on span "8" at bounding box center [391, 301] width 5 height 11
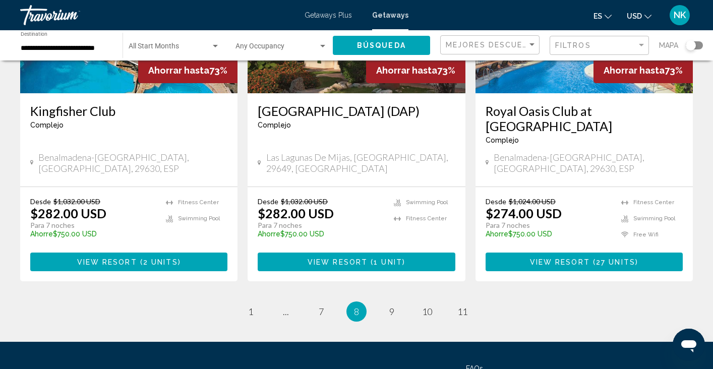
scroll to position [1334, 0]
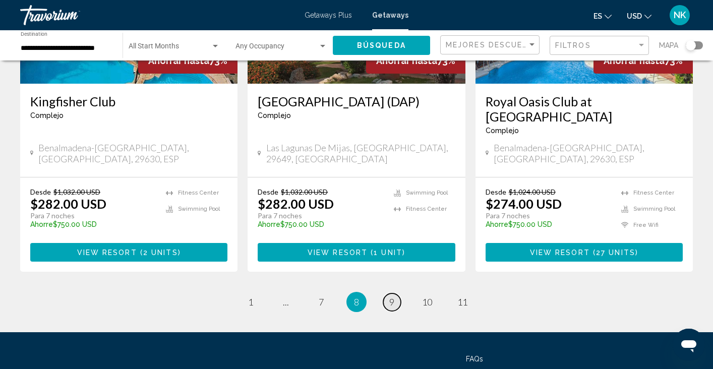
click at [389, 293] on link "page 9" at bounding box center [392, 302] width 18 height 18
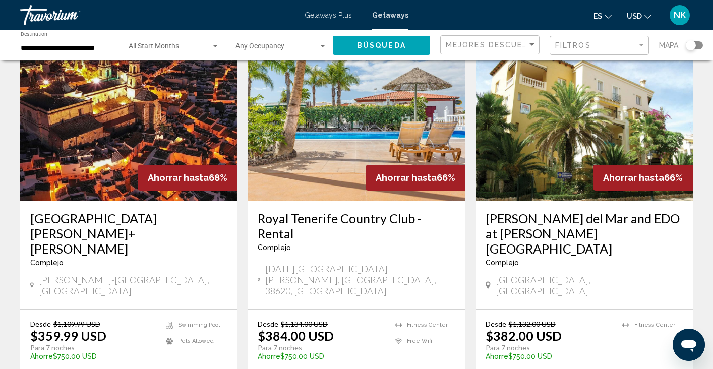
scroll to position [1303, 0]
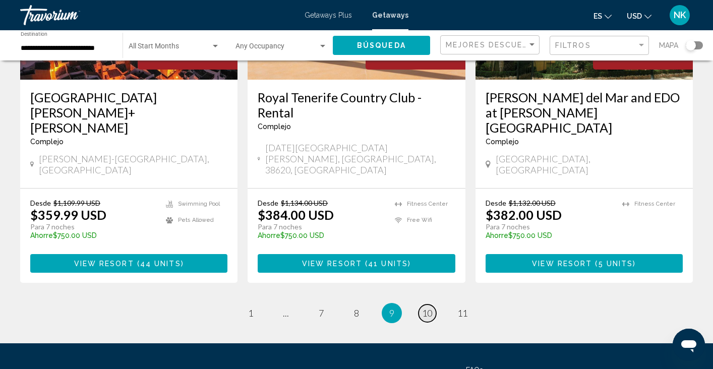
click at [424, 307] on span "10" at bounding box center [427, 312] width 10 height 11
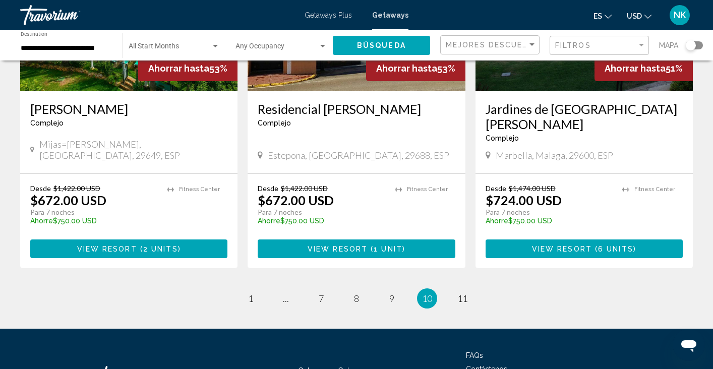
scroll to position [1304, 0]
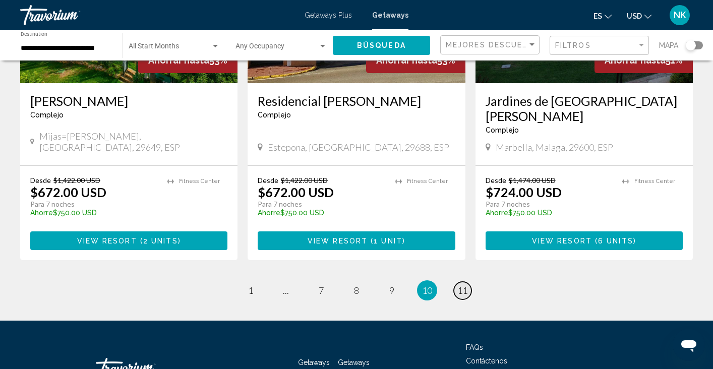
click at [460, 285] on span "11" at bounding box center [462, 290] width 10 height 11
